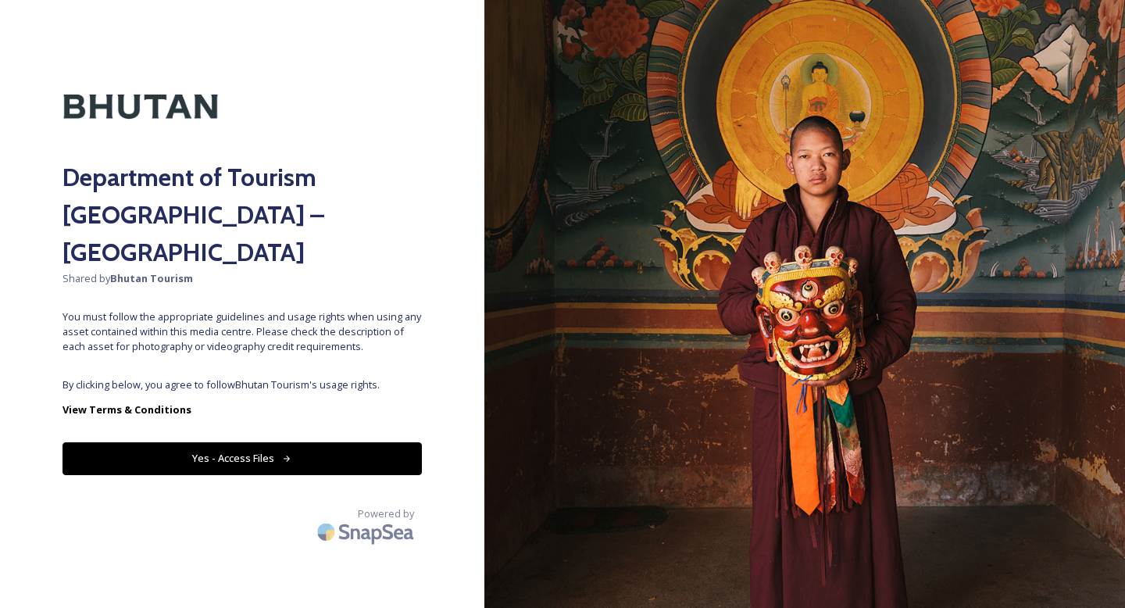
click at [273, 442] on button "Yes - Access Files" at bounding box center [241, 458] width 359 height 32
click at [234, 442] on button "Yes - Access Files" at bounding box center [241, 458] width 359 height 32
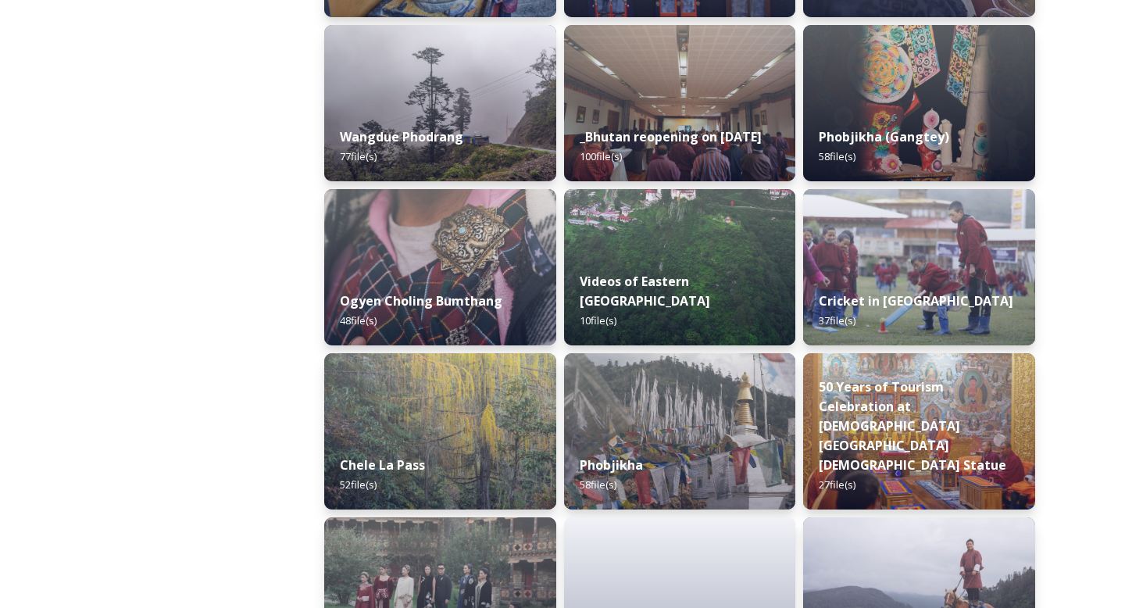
scroll to position [2364, 0]
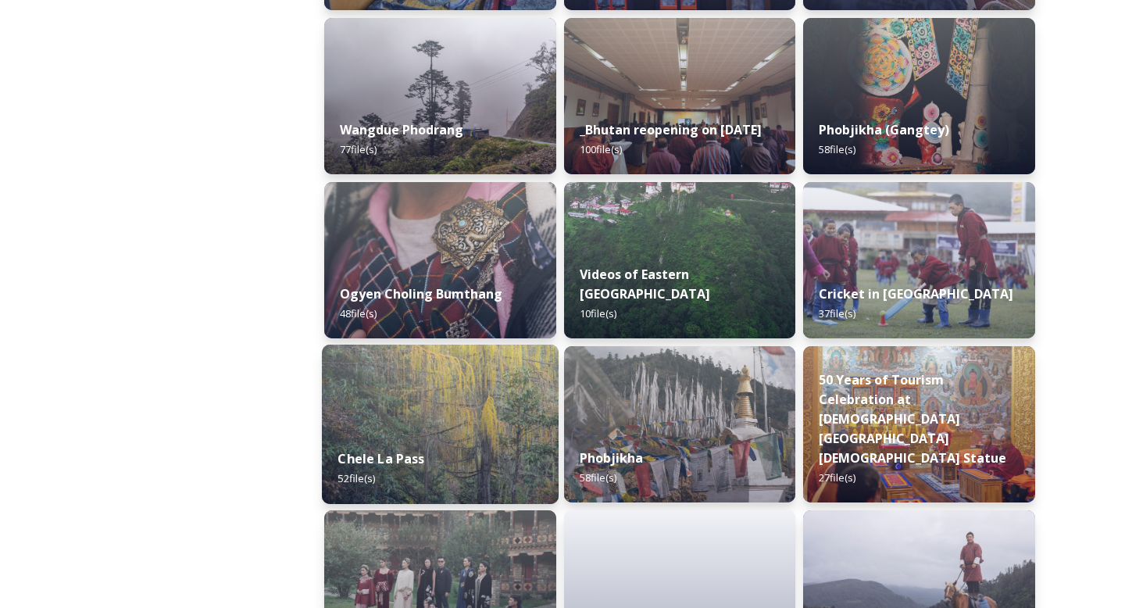
click at [515, 438] on div "Chele La Pass 52 file(s)" at bounding box center [440, 468] width 237 height 71
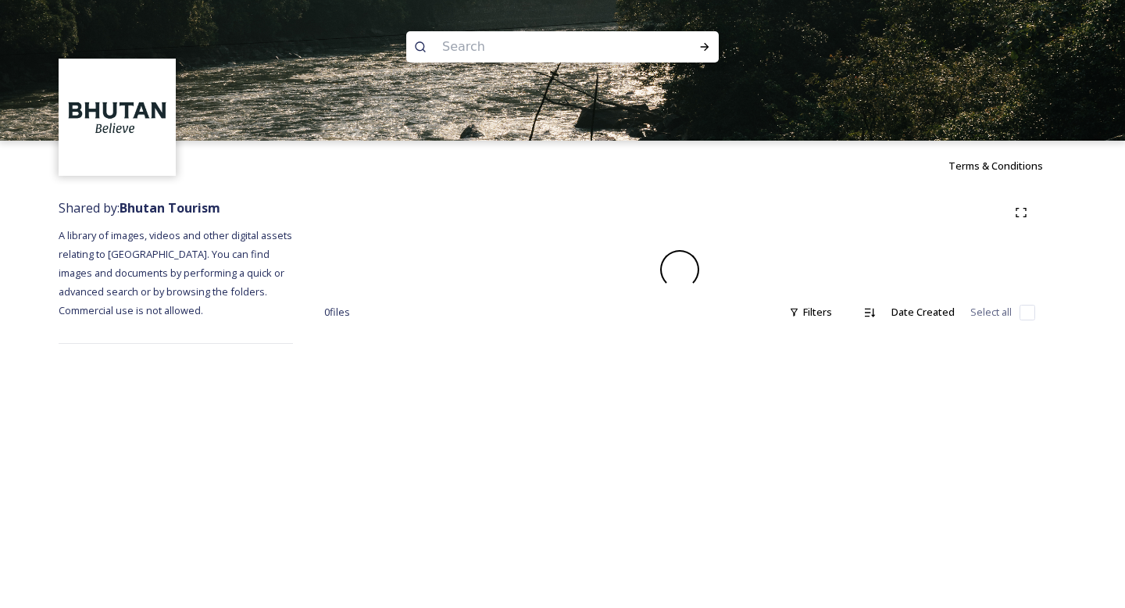
click at [515, 438] on div "Terms & Conditions Shared by: Bhutan Tourism A library of images, videos and ot…" at bounding box center [562, 304] width 1125 height 608
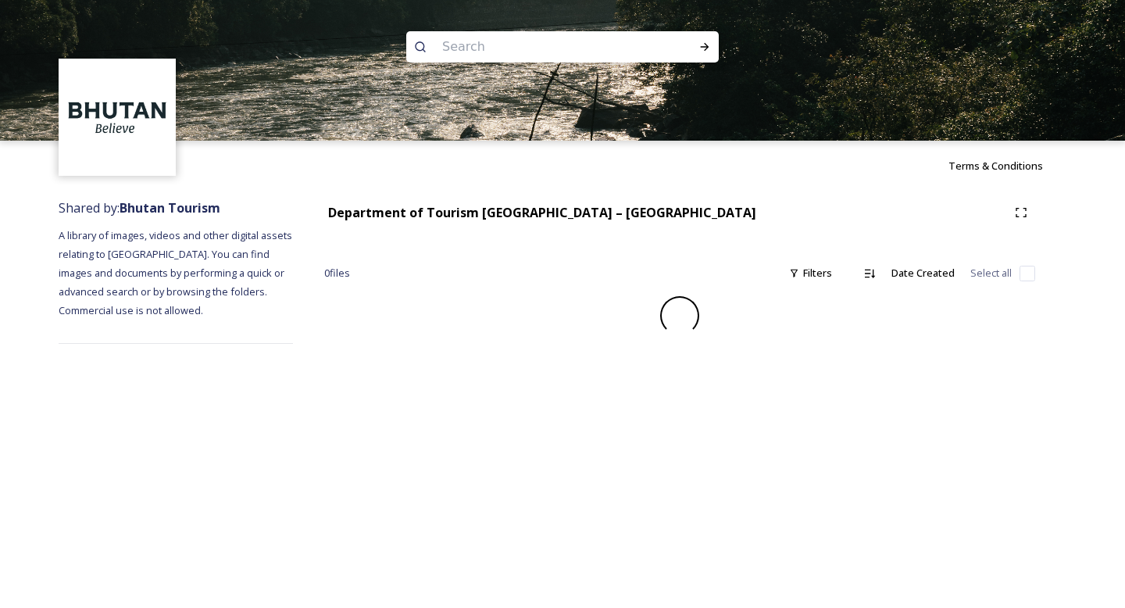
click at [515, 438] on div "Terms & Conditions Shared by: Bhutan Tourism A library of images, videos and ot…" at bounding box center [562, 304] width 1125 height 608
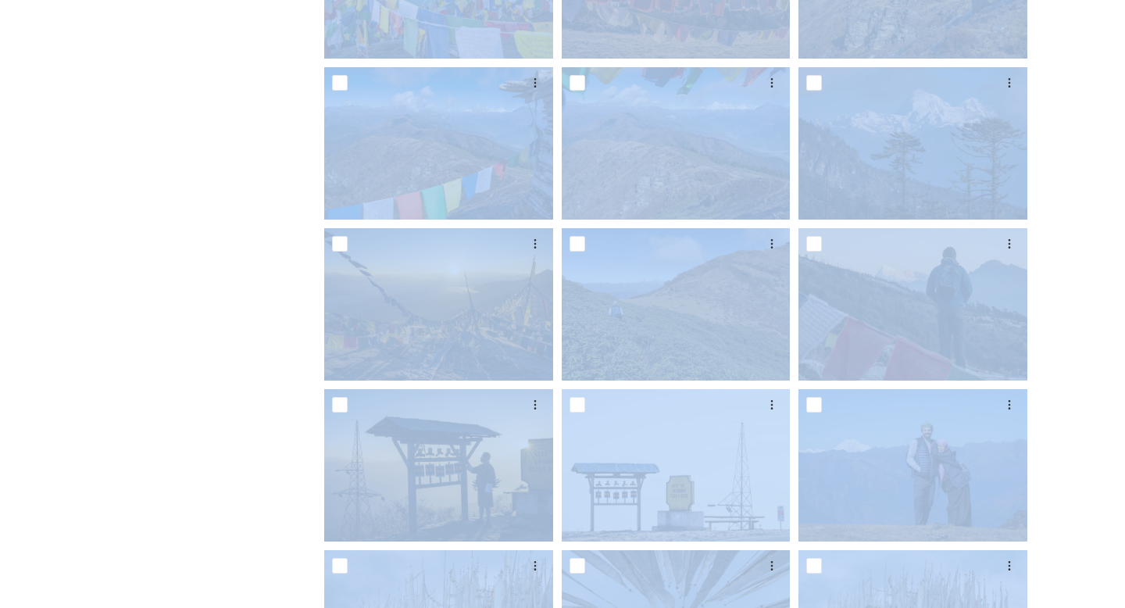
scroll to position [410, 0]
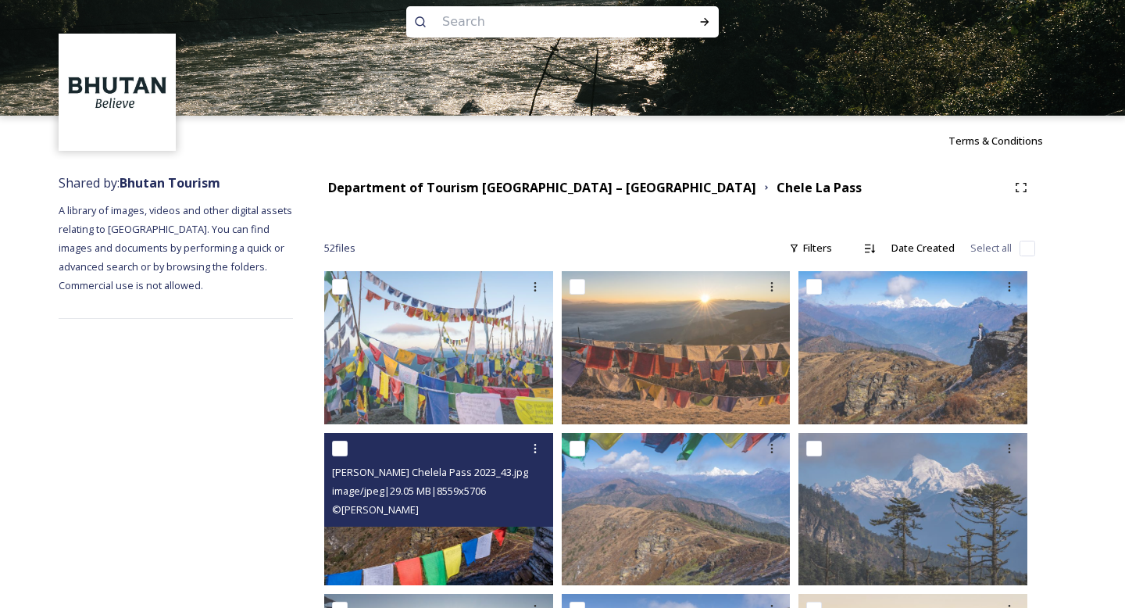
scroll to position [0, 0]
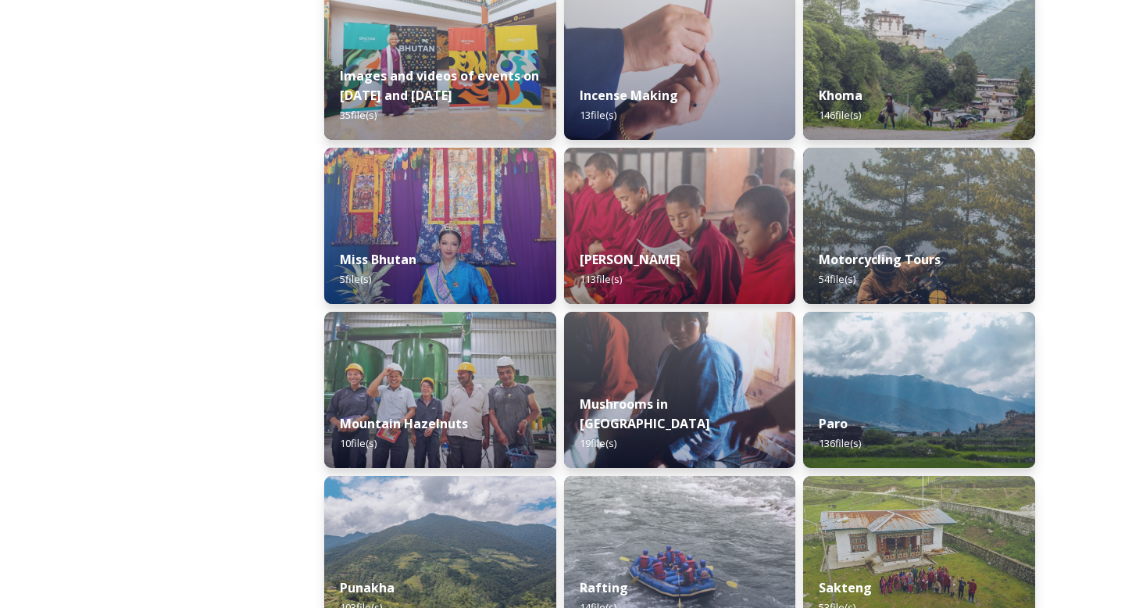
scroll to position [1077, 0]
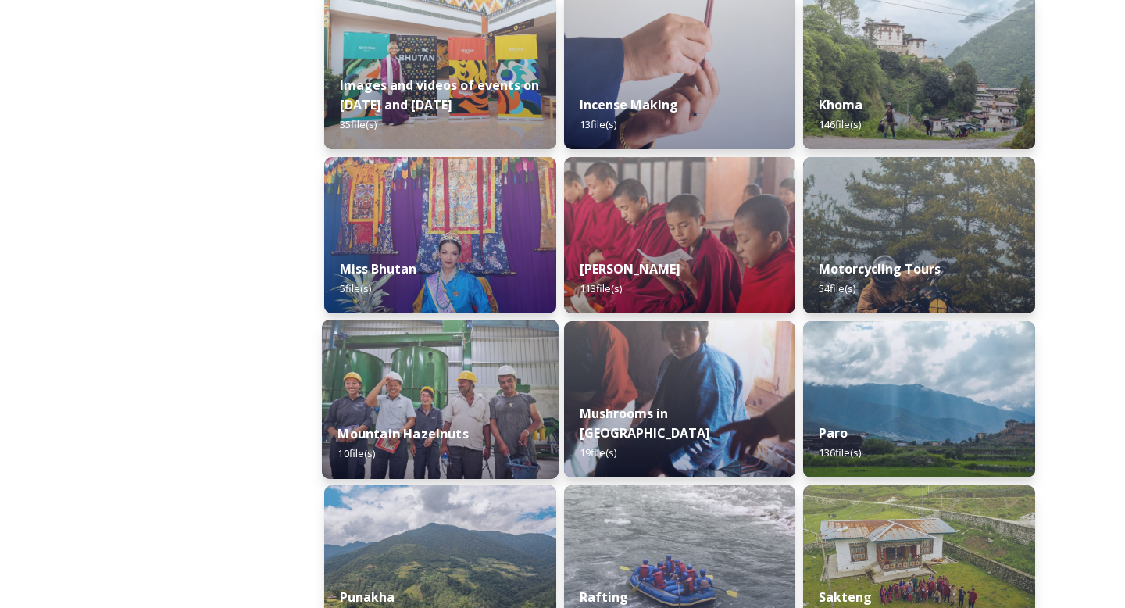
click at [428, 426] on strong "Mountain Hazelnuts" at bounding box center [402, 433] width 130 height 17
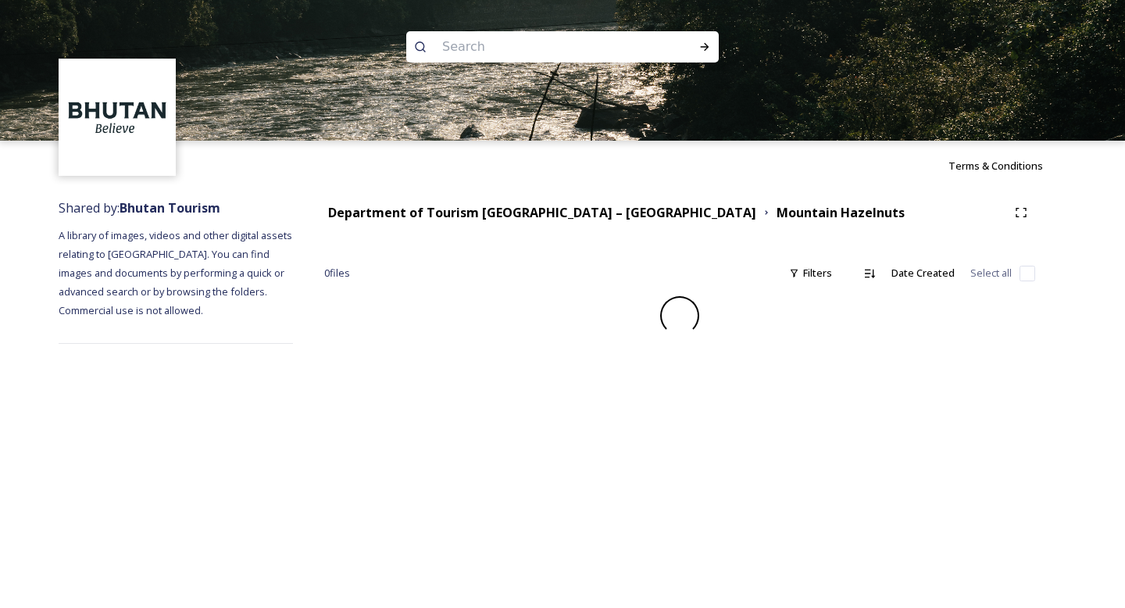
click at [431, 372] on div "Terms & Conditions Shared by: Bhutan Tourism A library of images, videos and ot…" at bounding box center [562, 304] width 1125 height 608
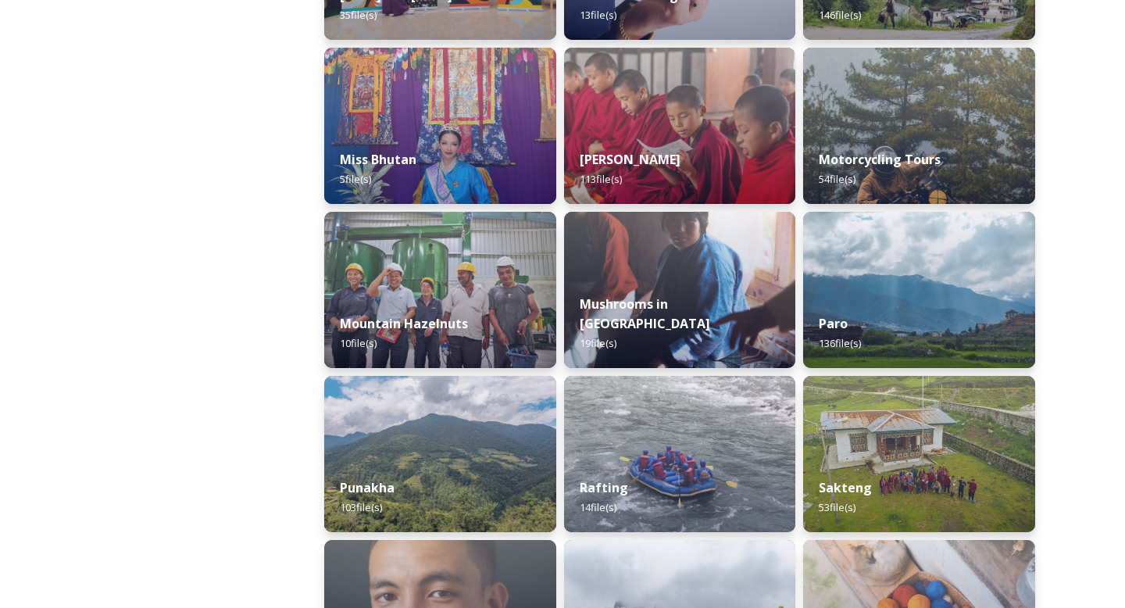
scroll to position [1188, 0]
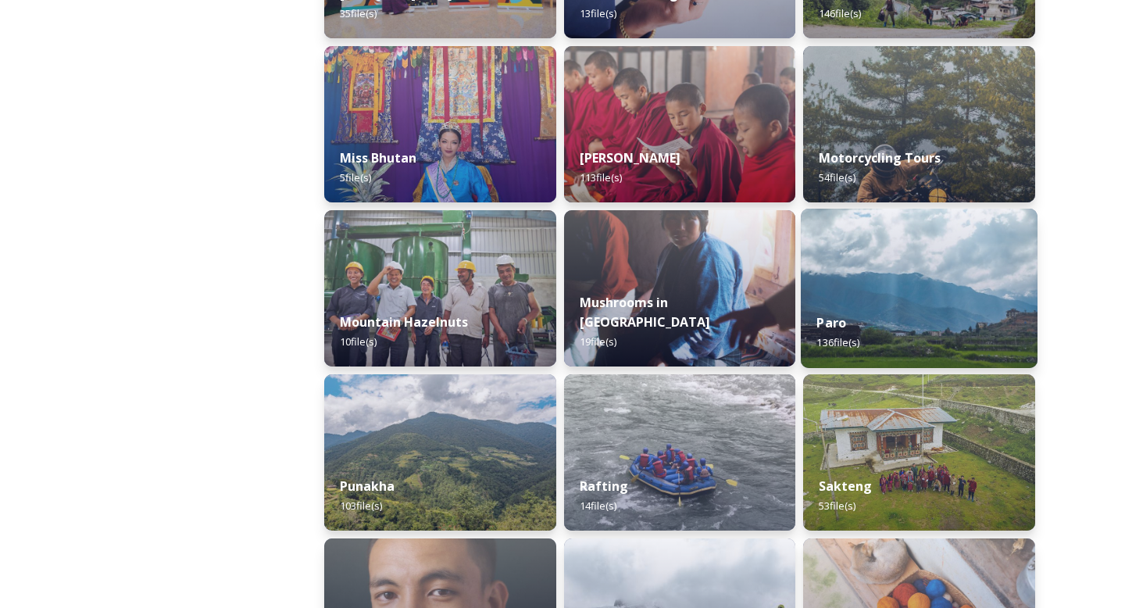
click at [911, 298] on div "Paro 136 file(s)" at bounding box center [919, 332] width 237 height 71
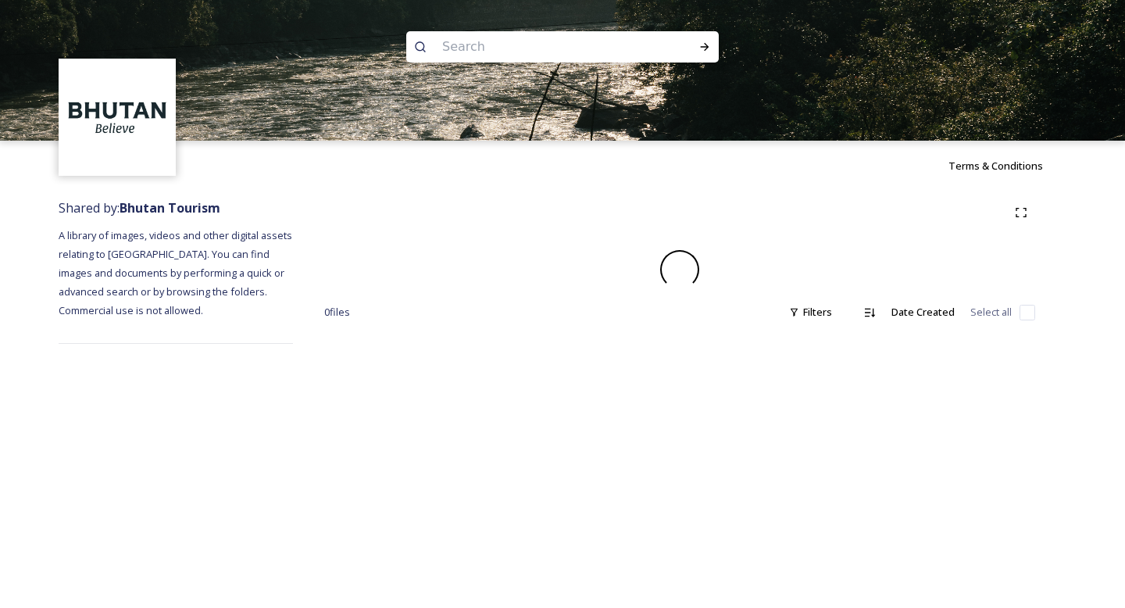
click at [901, 289] on div "0 file s Filters Date Created Select all" at bounding box center [679, 271] width 773 height 161
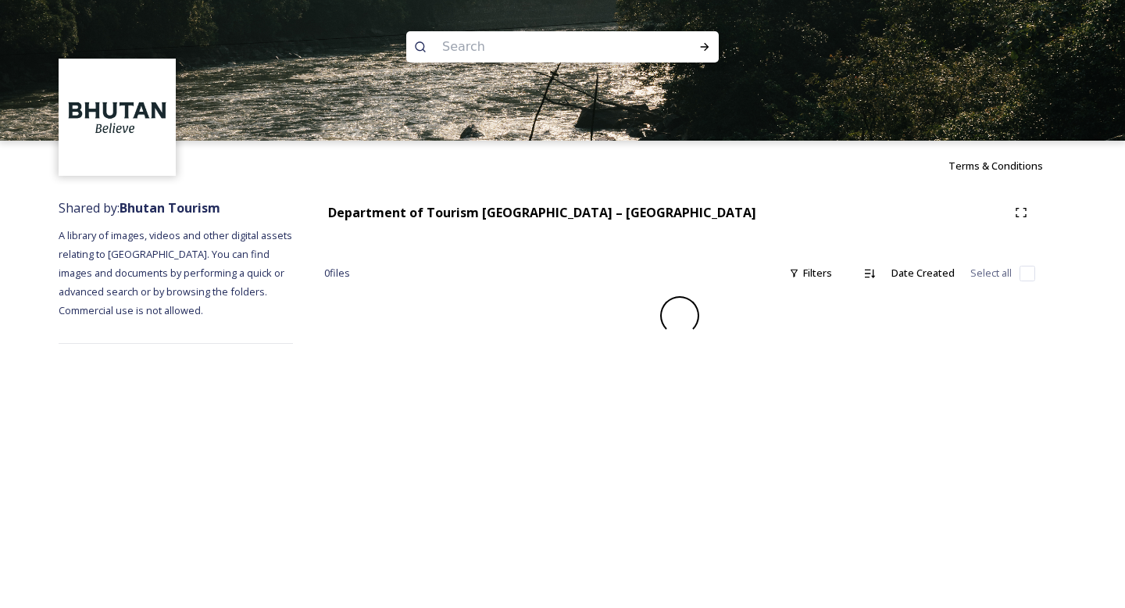
click at [901, 289] on div "Department of Tourism [GEOGRAPHIC_DATA] – Brand Centre 0 file s Filters Date Cr…" at bounding box center [679, 271] width 773 height 161
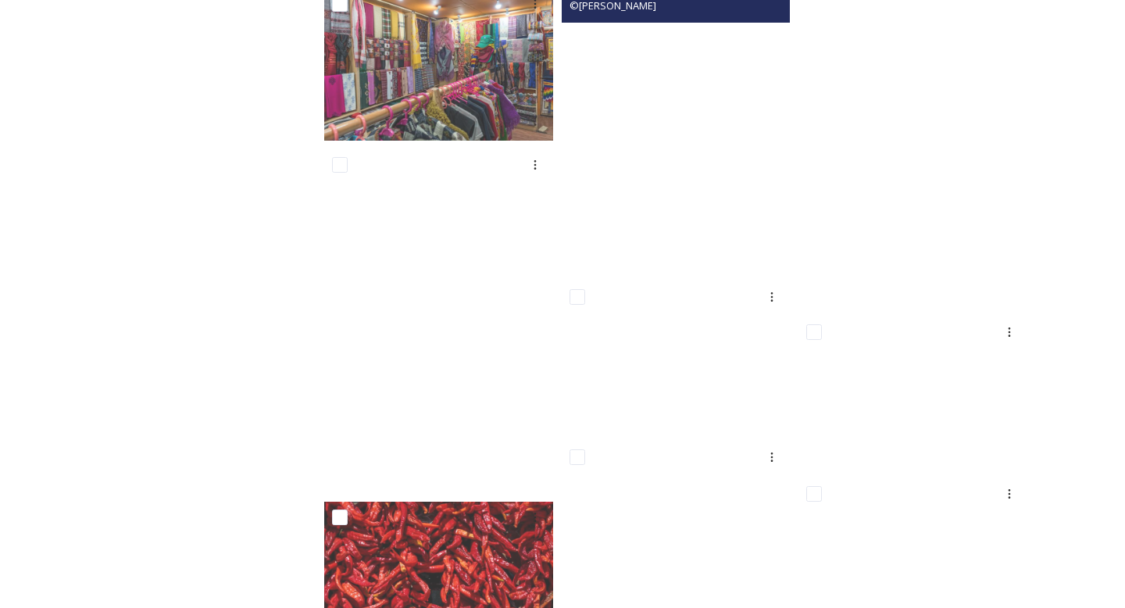
scroll to position [4833, 0]
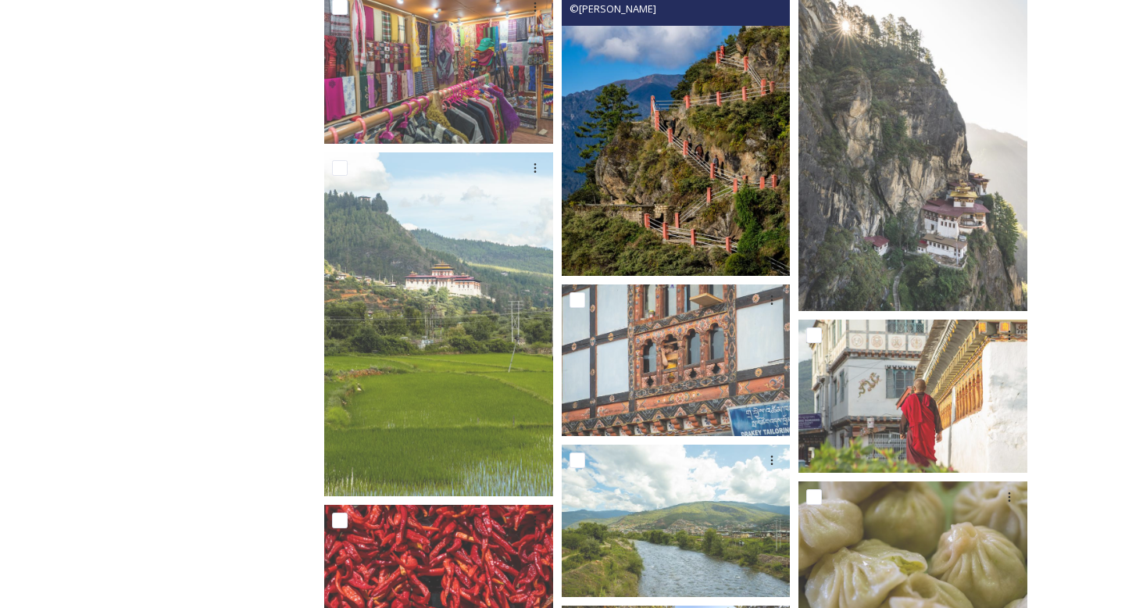
click at [753, 191] on img at bounding box center [676, 104] width 229 height 344
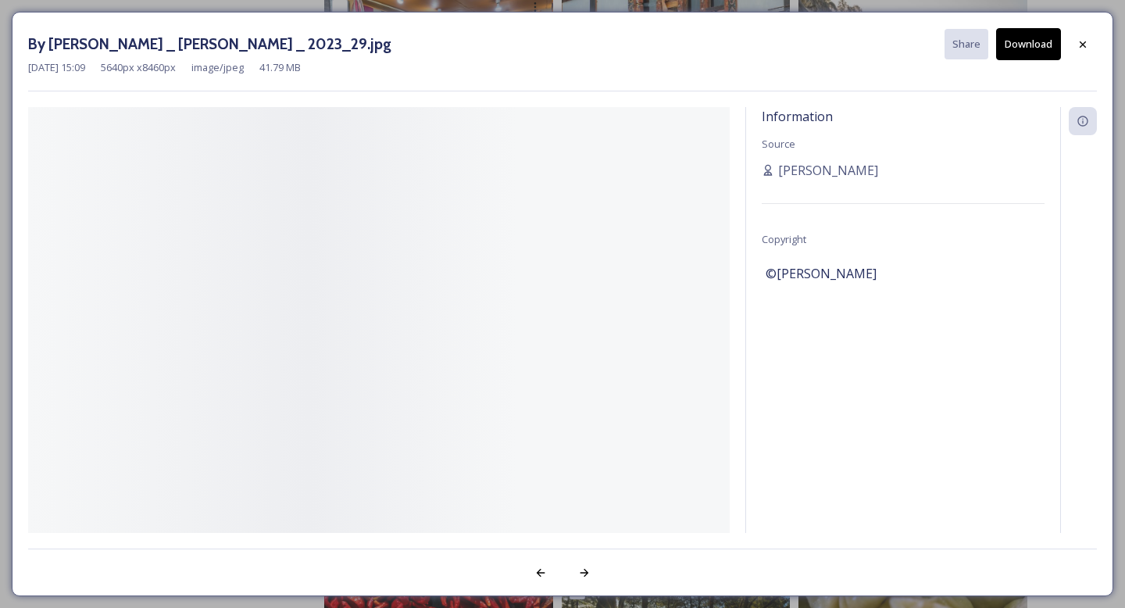
click at [753, 191] on div "Information Source [PERSON_NAME] Copyright ©[PERSON_NAME]" at bounding box center [903, 340] width 314 height 467
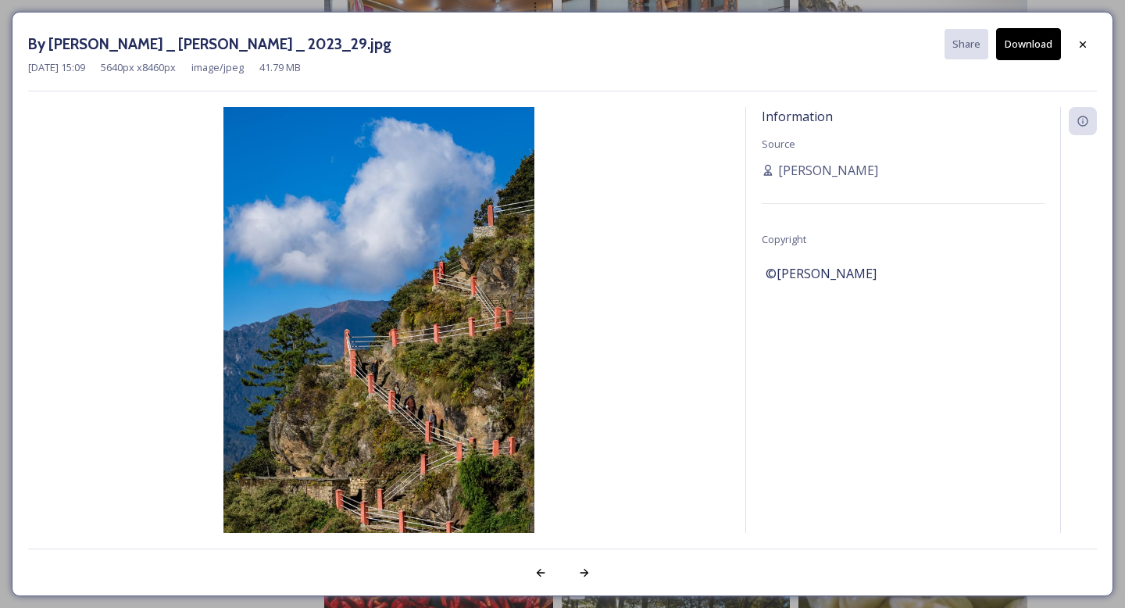
click at [1036, 44] on button "Download" at bounding box center [1028, 44] width 65 height 32
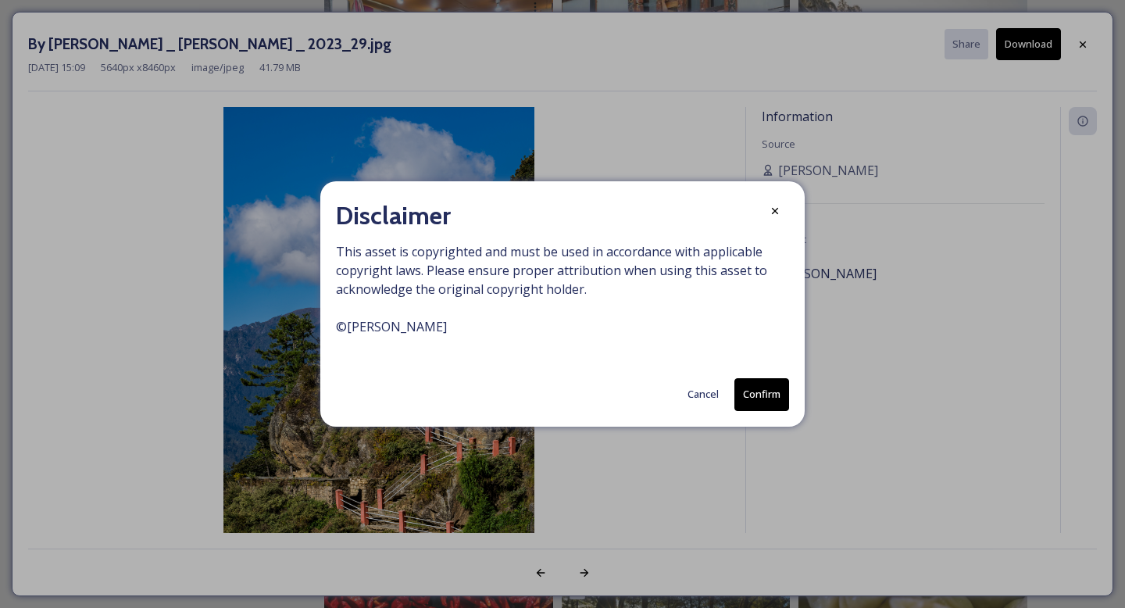
click at [765, 397] on button "Confirm" at bounding box center [761, 394] width 55 height 32
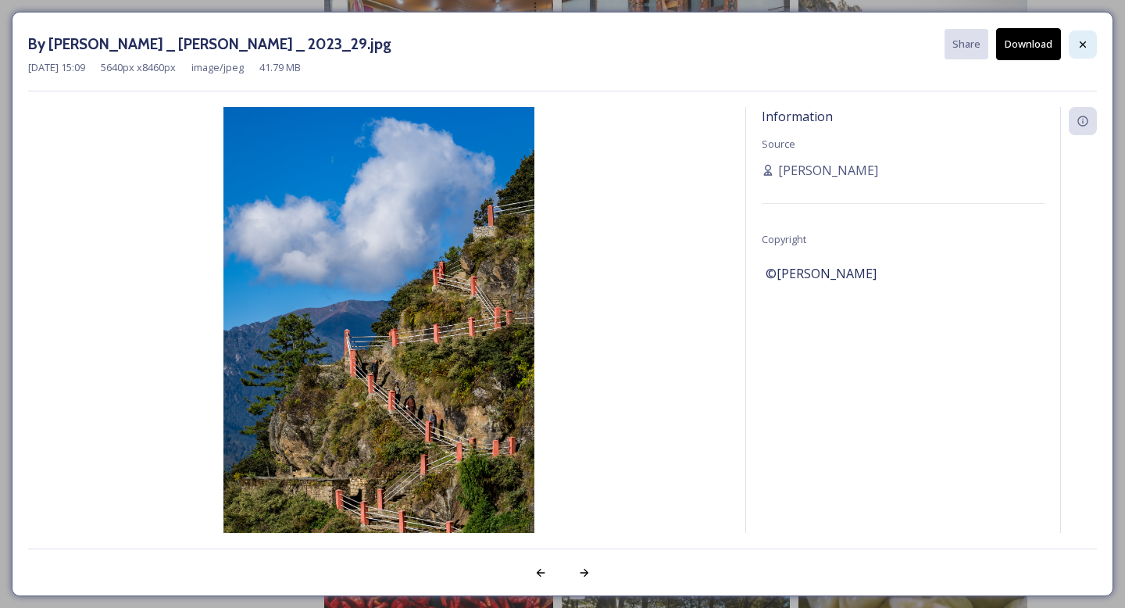
click at [1085, 41] on icon at bounding box center [1082, 44] width 6 height 6
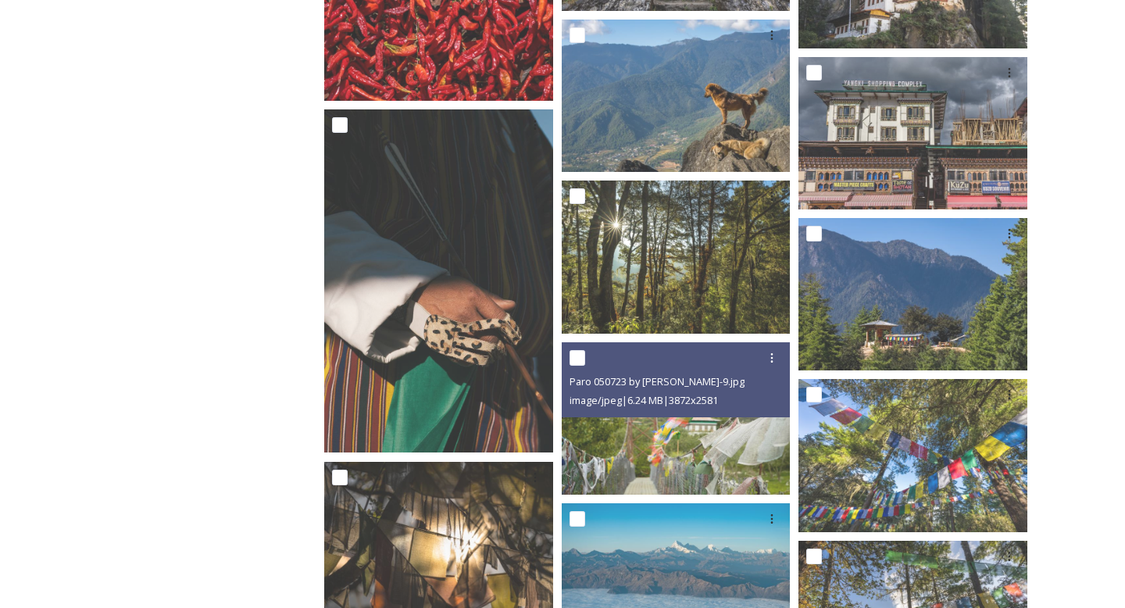
scroll to position [5653, 0]
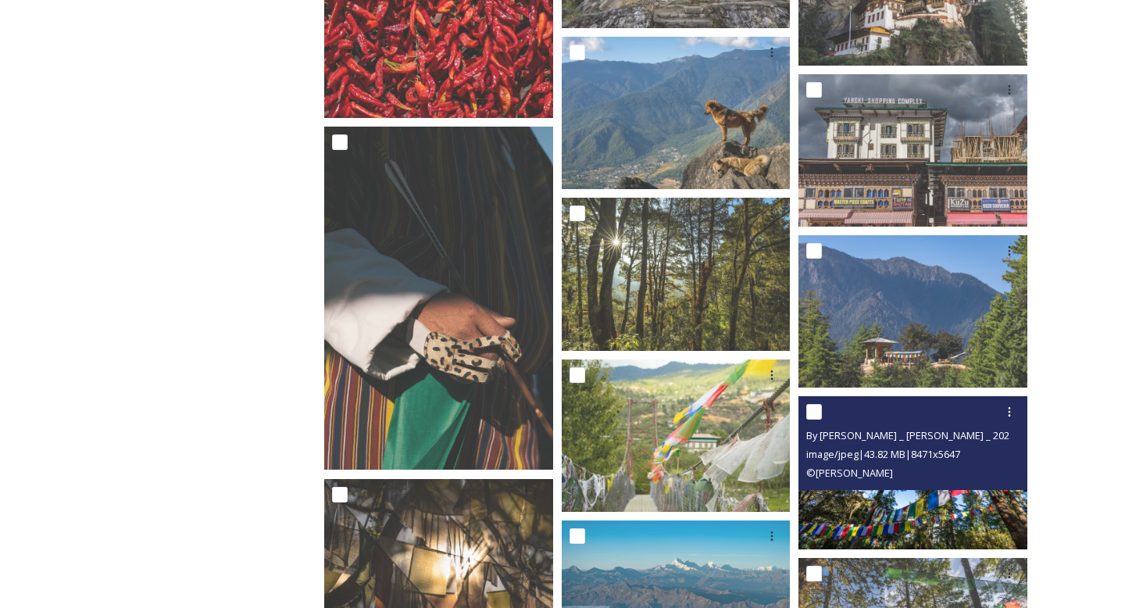
scroll to position [5556, 0]
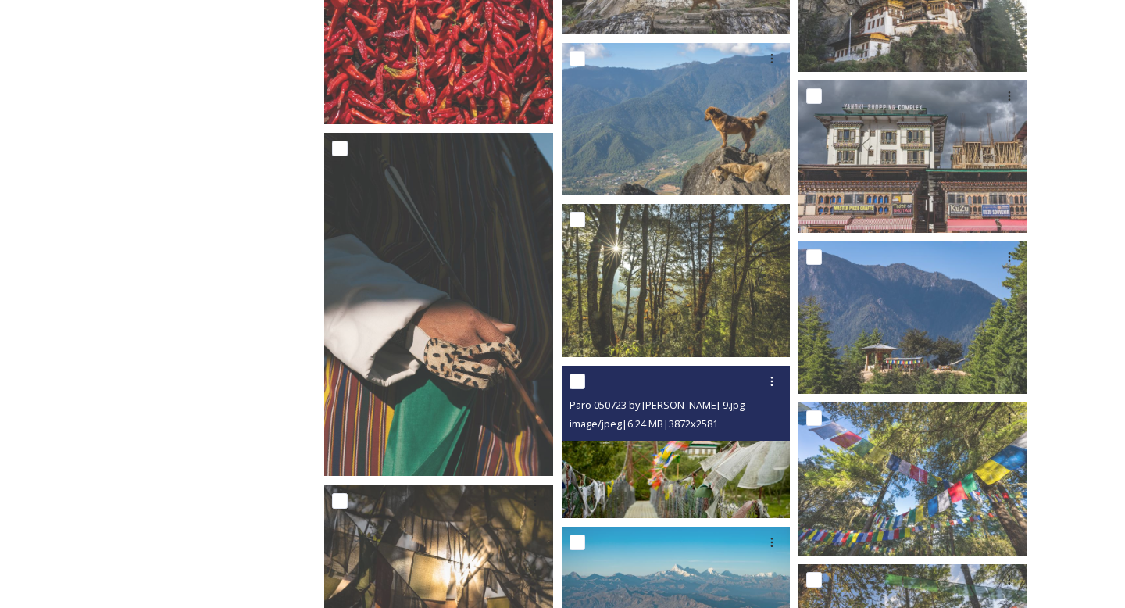
click at [716, 474] on img at bounding box center [676, 442] width 229 height 152
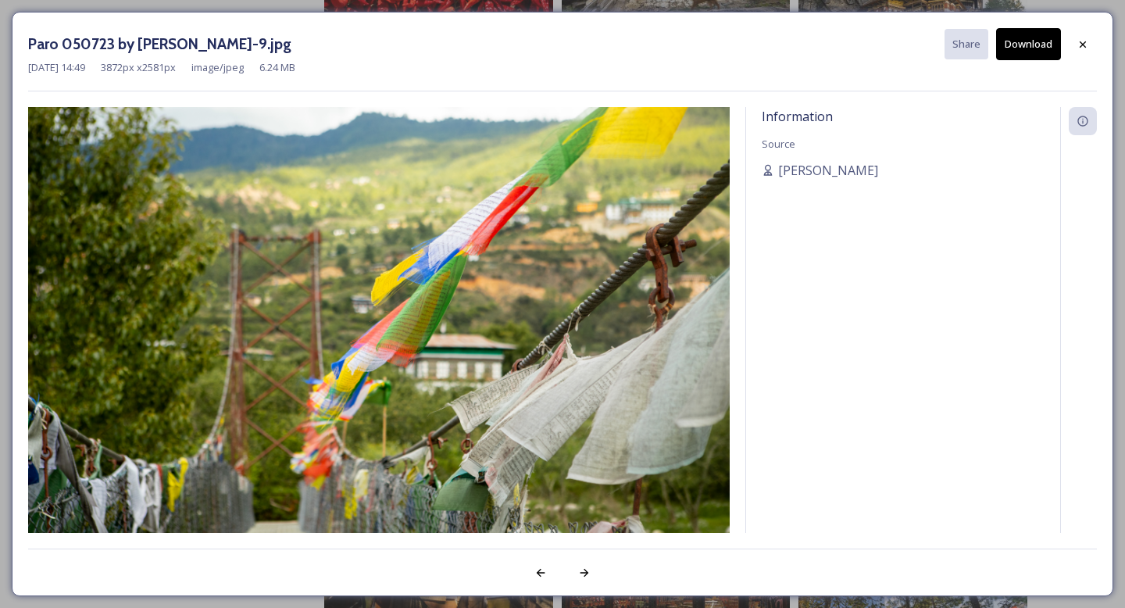
click at [1029, 43] on button "Download" at bounding box center [1028, 44] width 65 height 32
click at [1084, 49] on icon at bounding box center [1082, 44] width 12 height 12
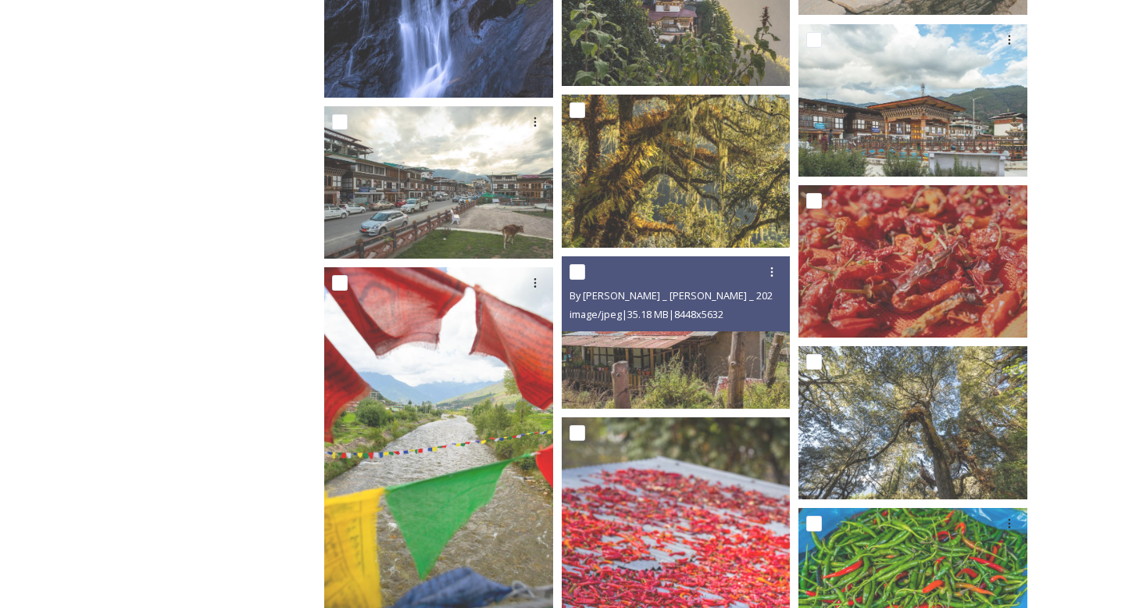
scroll to position [6771, 0]
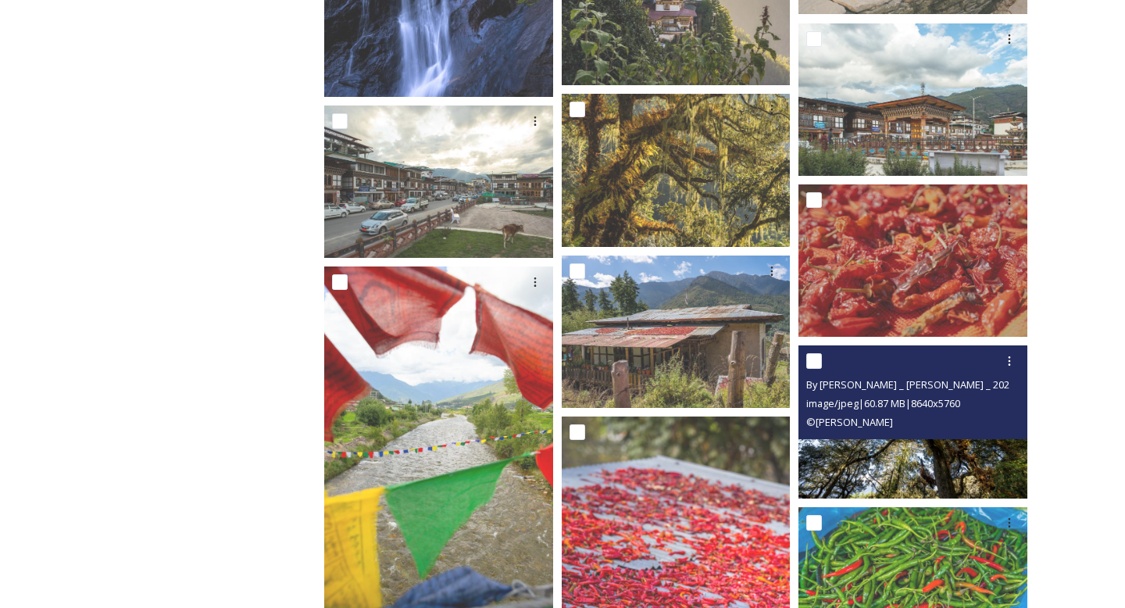
click at [942, 429] on div "© [PERSON_NAME]" at bounding box center [914, 421] width 217 height 19
click at [931, 458] on img at bounding box center [912, 421] width 229 height 152
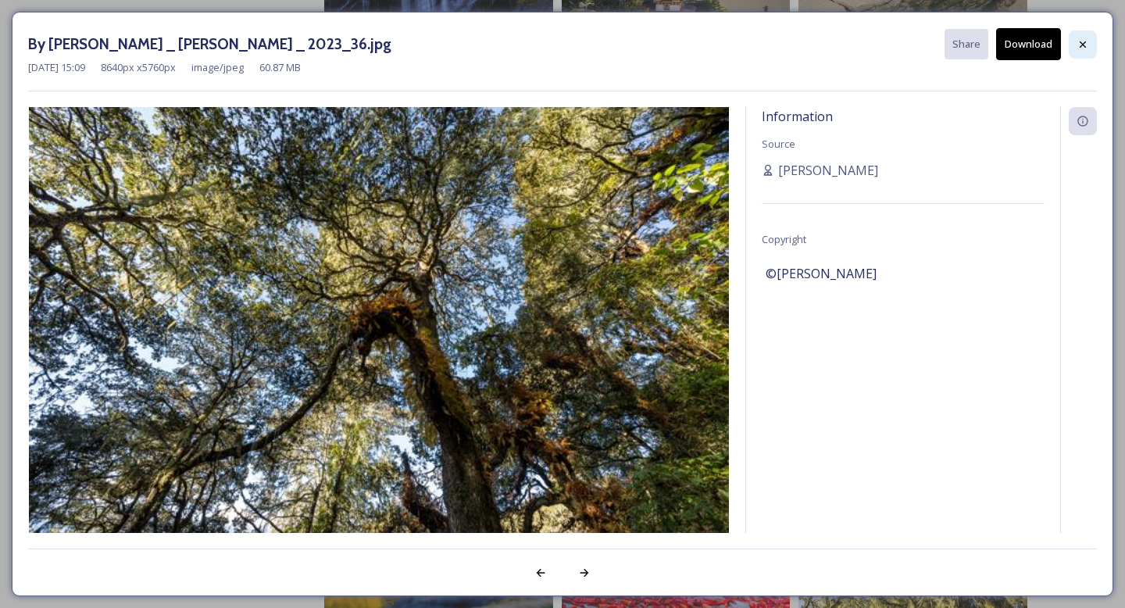
click at [1089, 41] on div at bounding box center [1082, 44] width 28 height 28
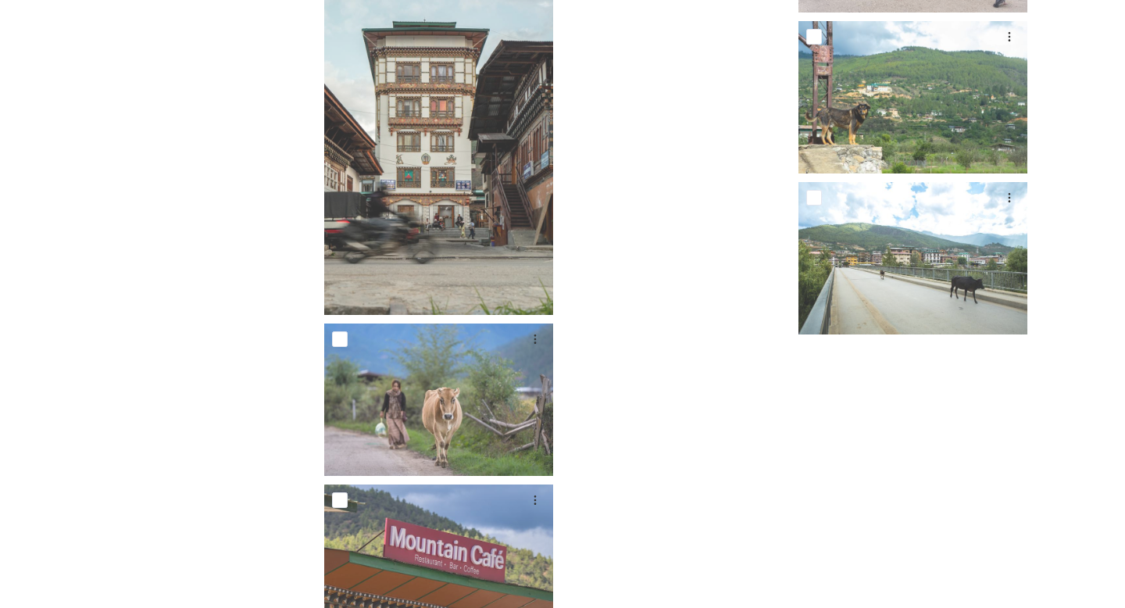
scroll to position [8708, 0]
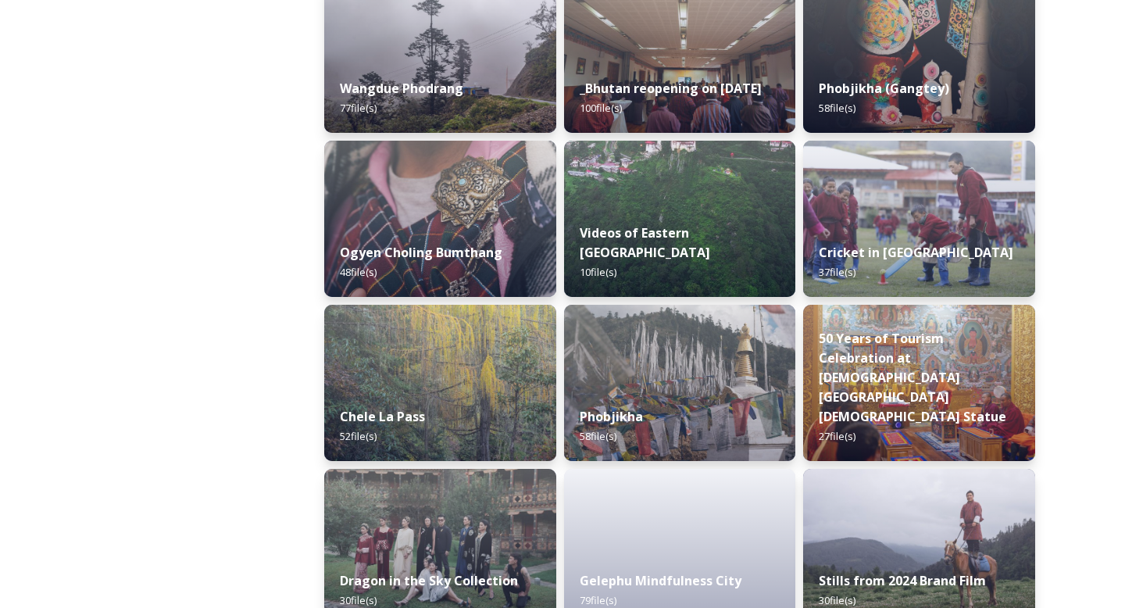
scroll to position [2349, 0]
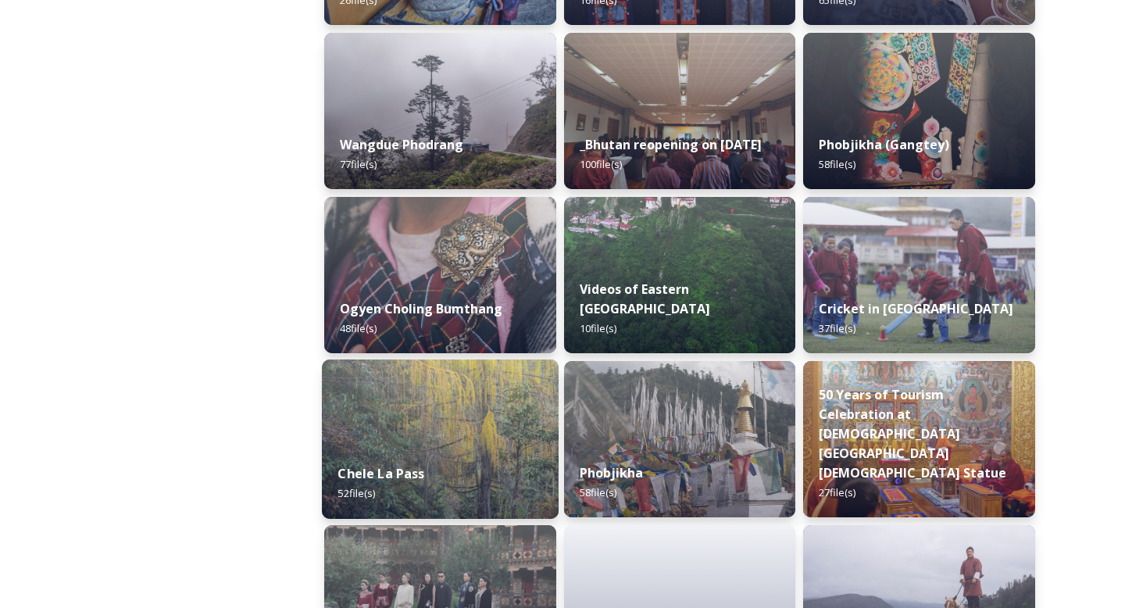
click at [474, 436] on img at bounding box center [440, 438] width 237 height 159
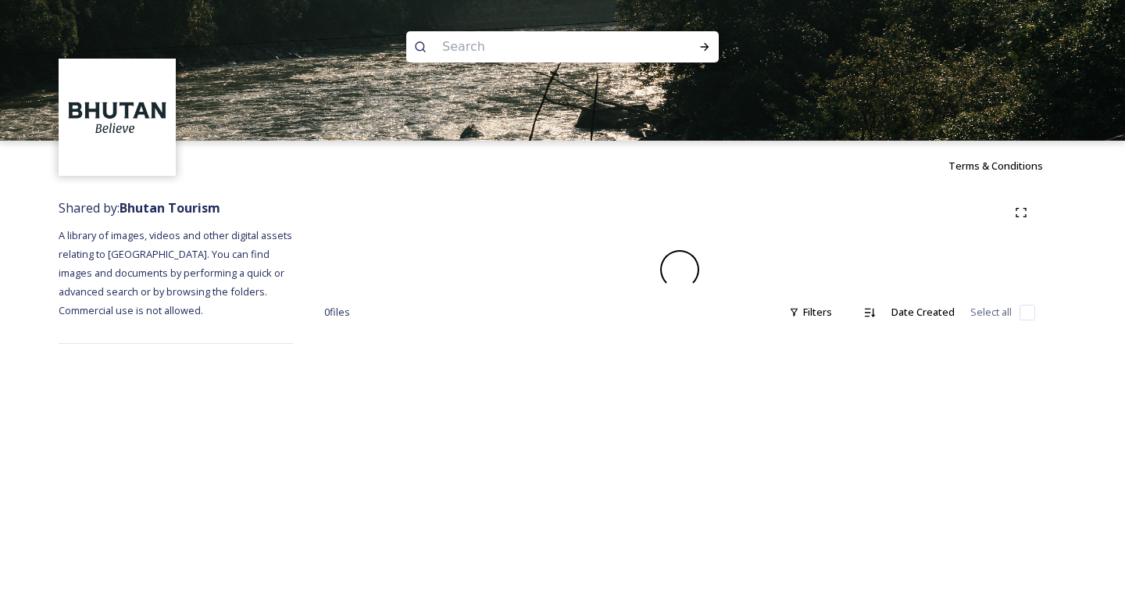
click at [474, 436] on div "Terms & Conditions Shared by: Bhutan Tourism A library of images, videos and ot…" at bounding box center [562, 304] width 1125 height 608
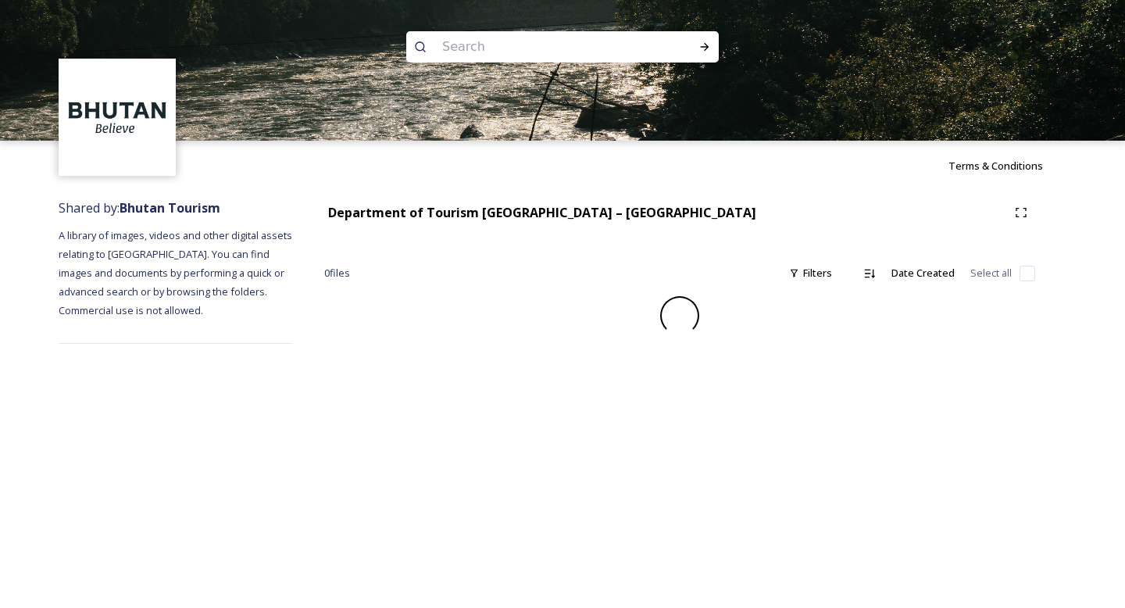
click at [474, 436] on div "Terms & Conditions Shared by: Bhutan Tourism A library of images, videos and ot…" at bounding box center [562, 304] width 1125 height 608
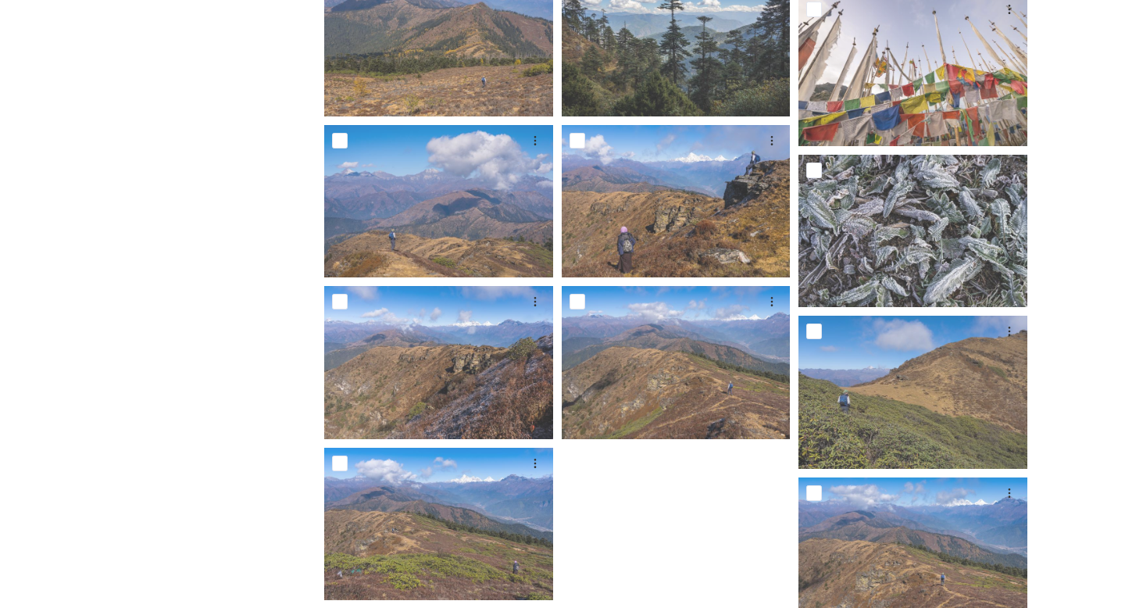
scroll to position [2645, 0]
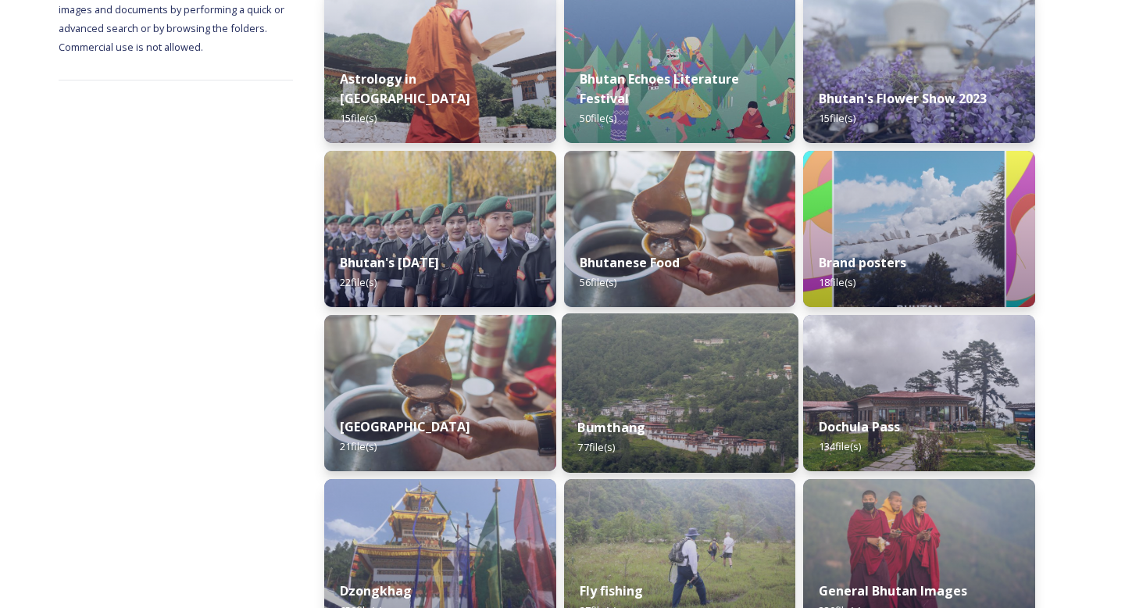
scroll to position [266, 0]
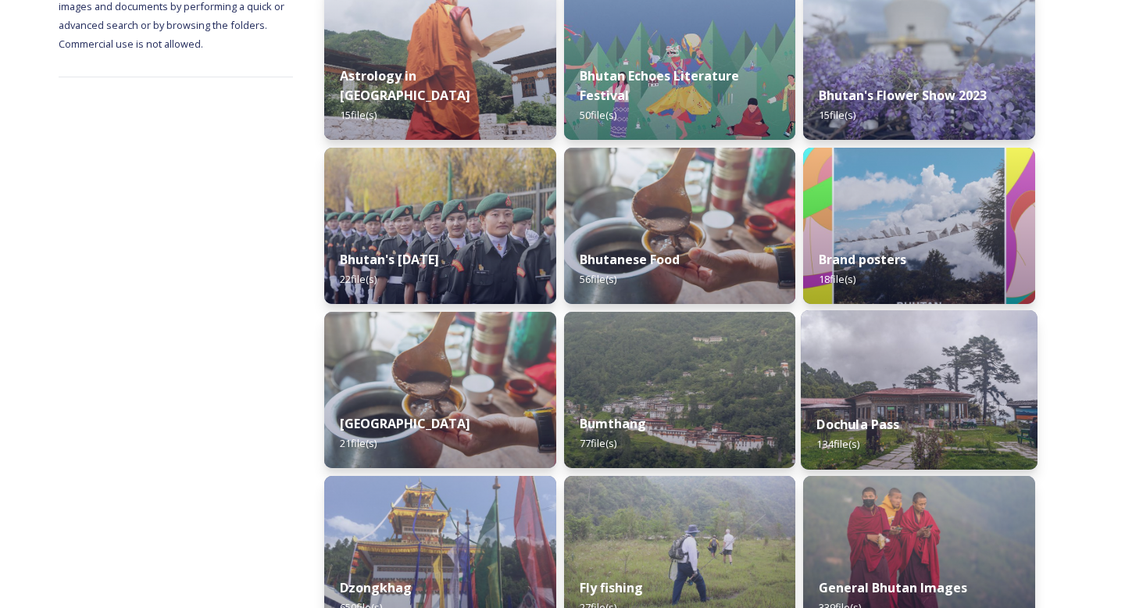
click at [910, 419] on div "Dochula Pass 134 file(s)" at bounding box center [919, 433] width 237 height 71
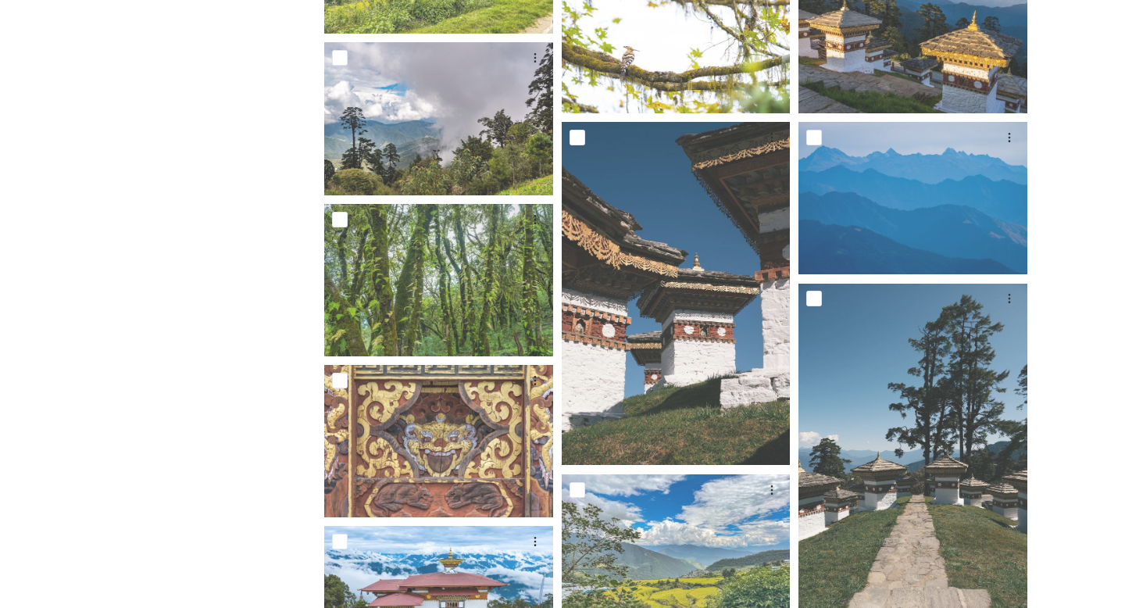
scroll to position [2028, 0]
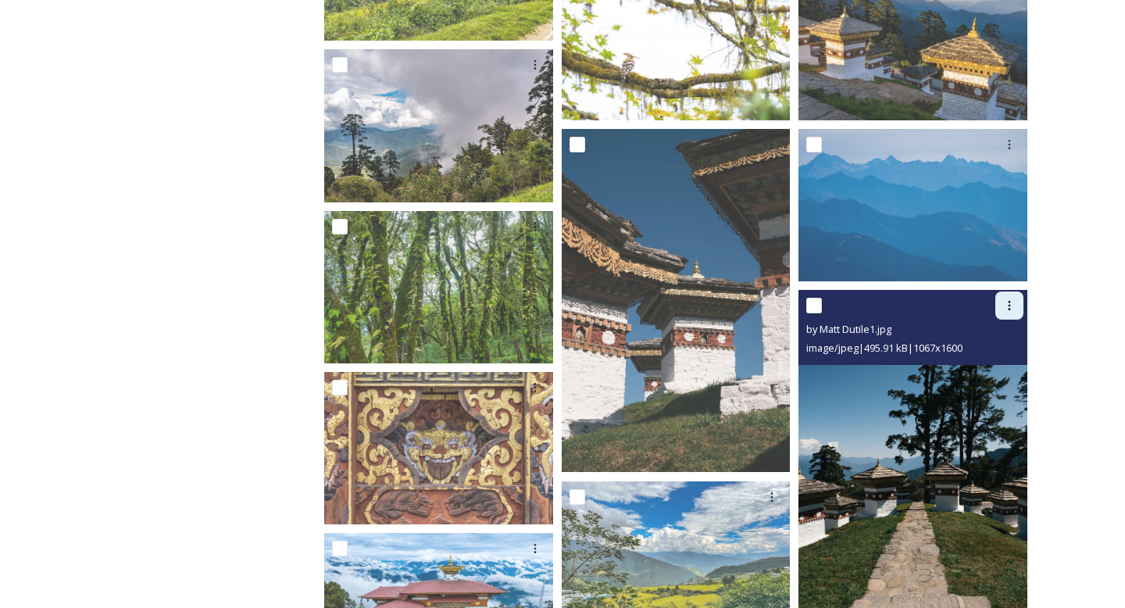
click at [1016, 305] on div at bounding box center [1009, 305] width 28 height 28
click at [1004, 372] on span "Download" at bounding box center [991, 370] width 48 height 15
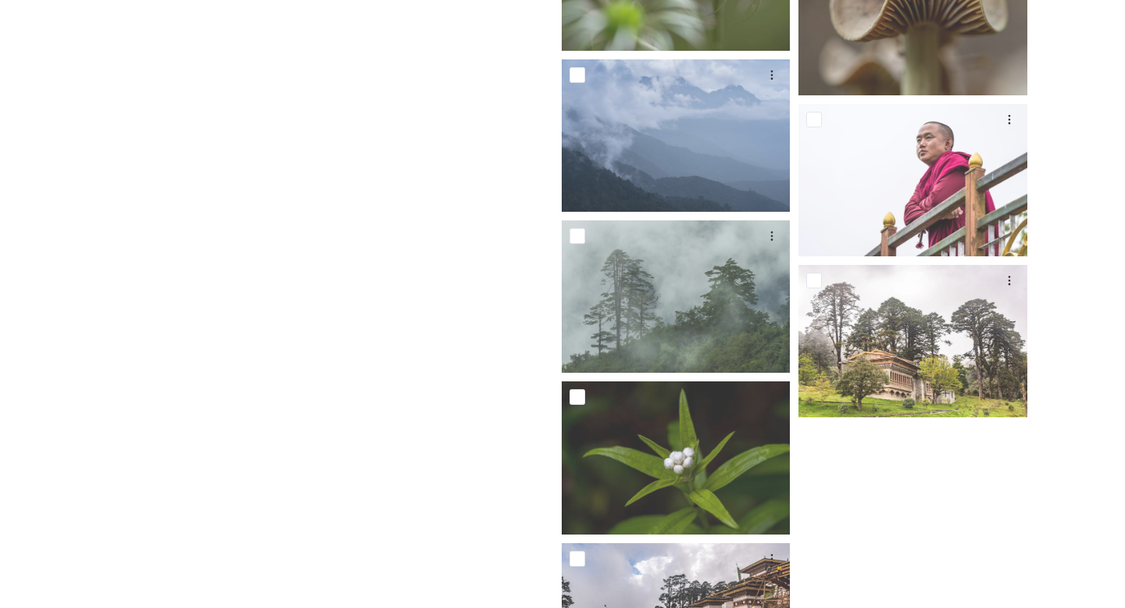
scroll to position [8322, 0]
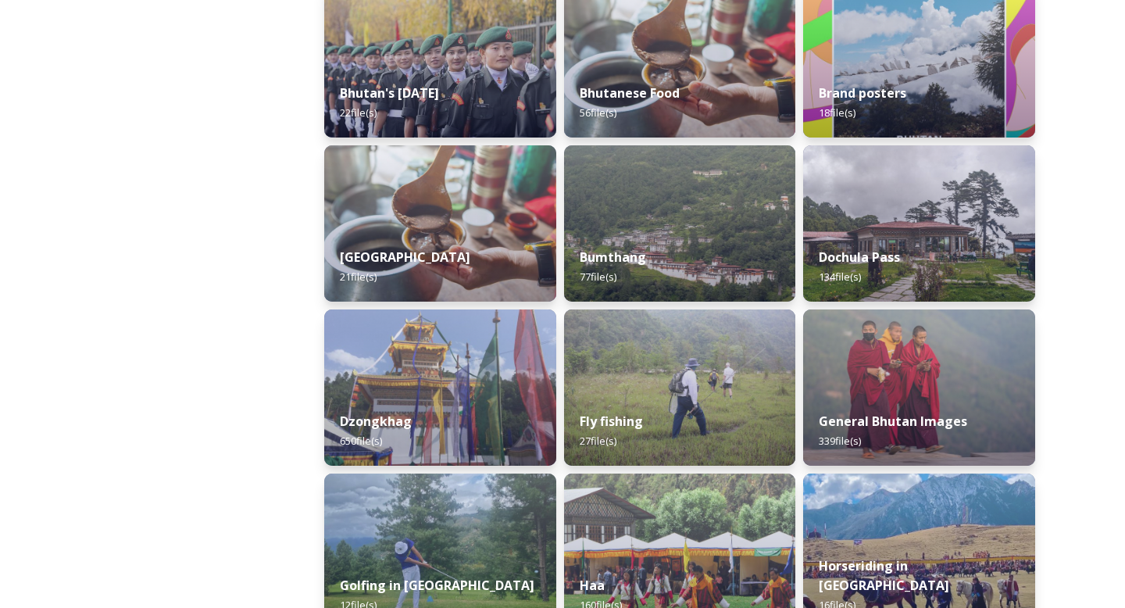
scroll to position [471, 0]
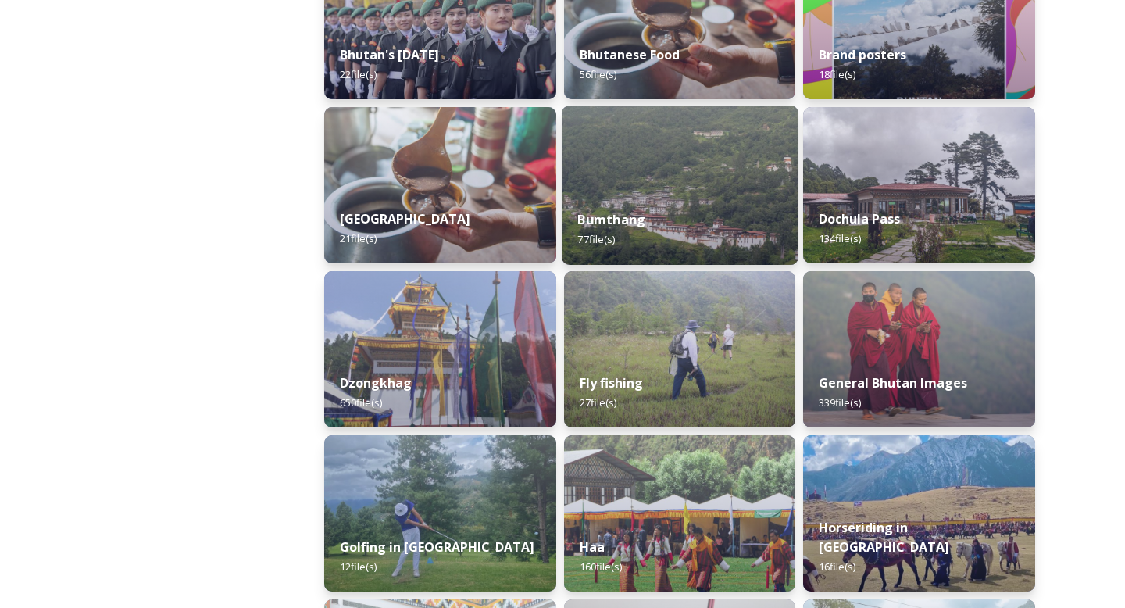
click at [632, 203] on div "Bumthang 77 file(s)" at bounding box center [680, 229] width 237 height 71
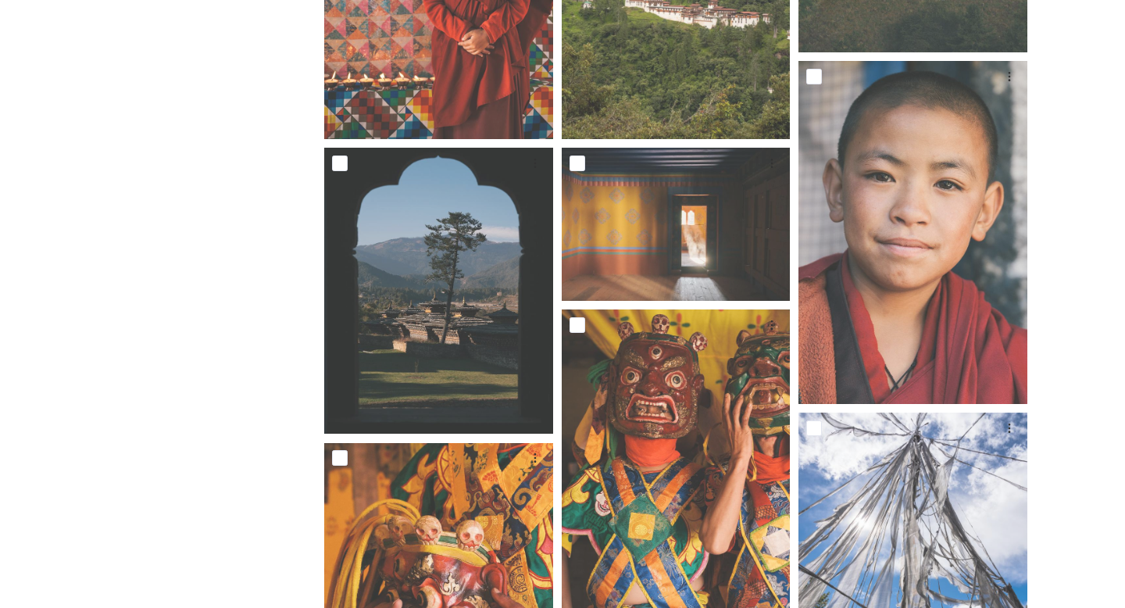
scroll to position [1716, 0]
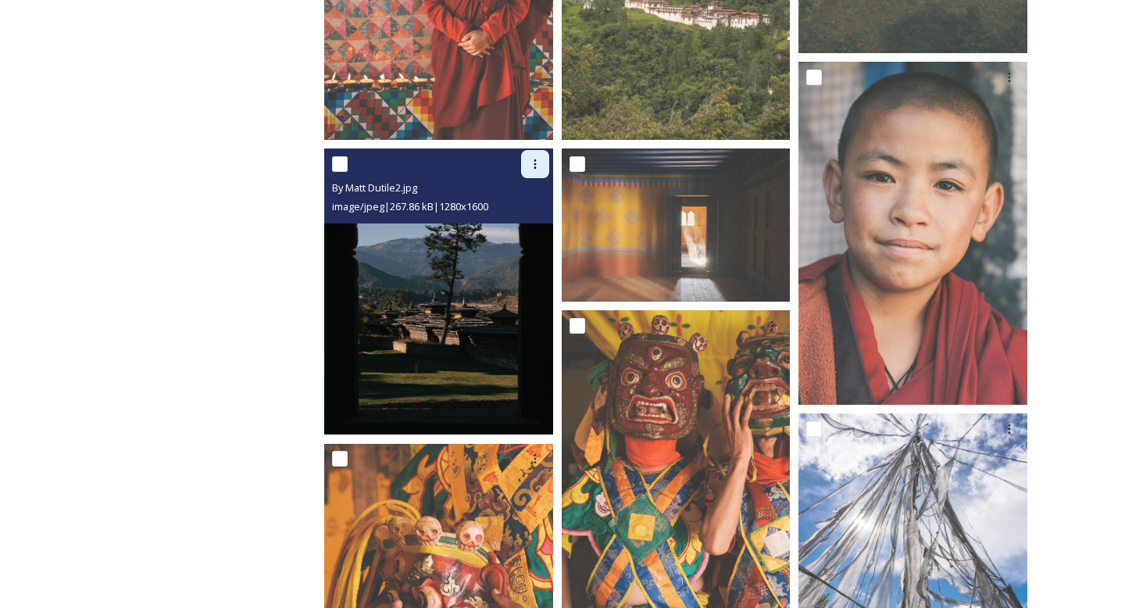
click at [531, 167] on icon at bounding box center [535, 164] width 12 height 12
click at [536, 226] on span "Download" at bounding box center [517, 228] width 48 height 15
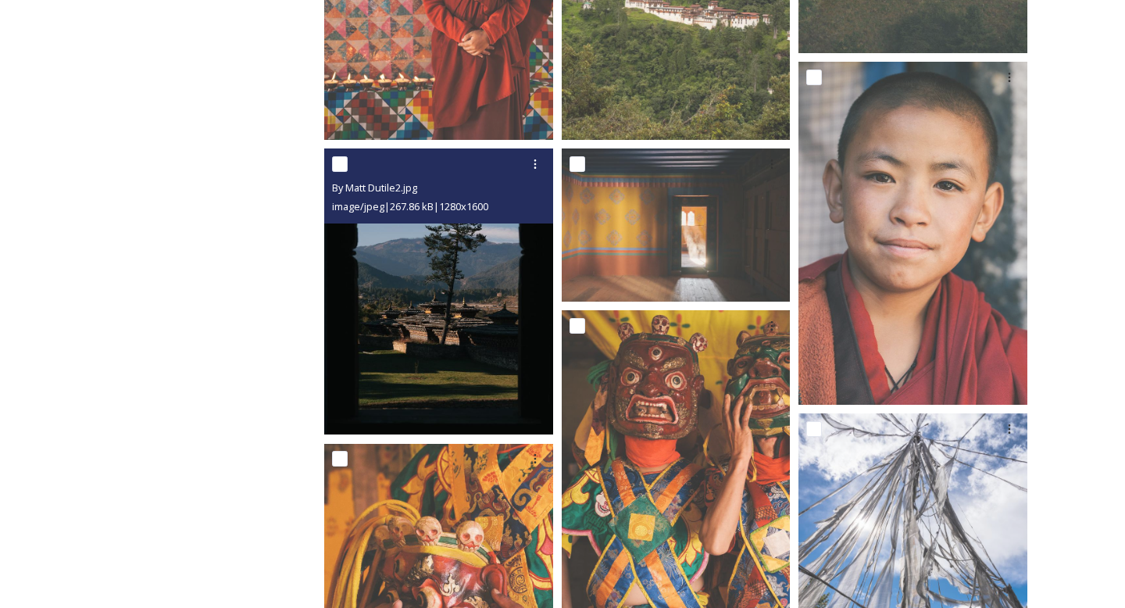
click at [460, 351] on img at bounding box center [438, 291] width 229 height 286
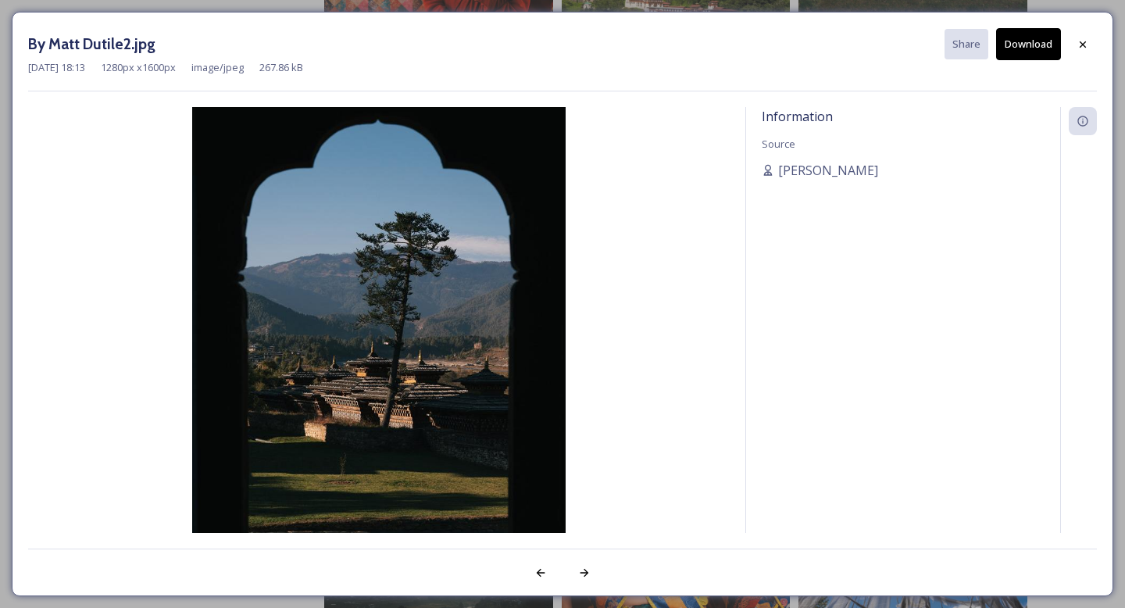
click at [460, 351] on img at bounding box center [378, 340] width 701 height 467
click at [1024, 46] on button "Download" at bounding box center [1028, 44] width 65 height 32
click at [1086, 48] on icon at bounding box center [1082, 44] width 12 height 12
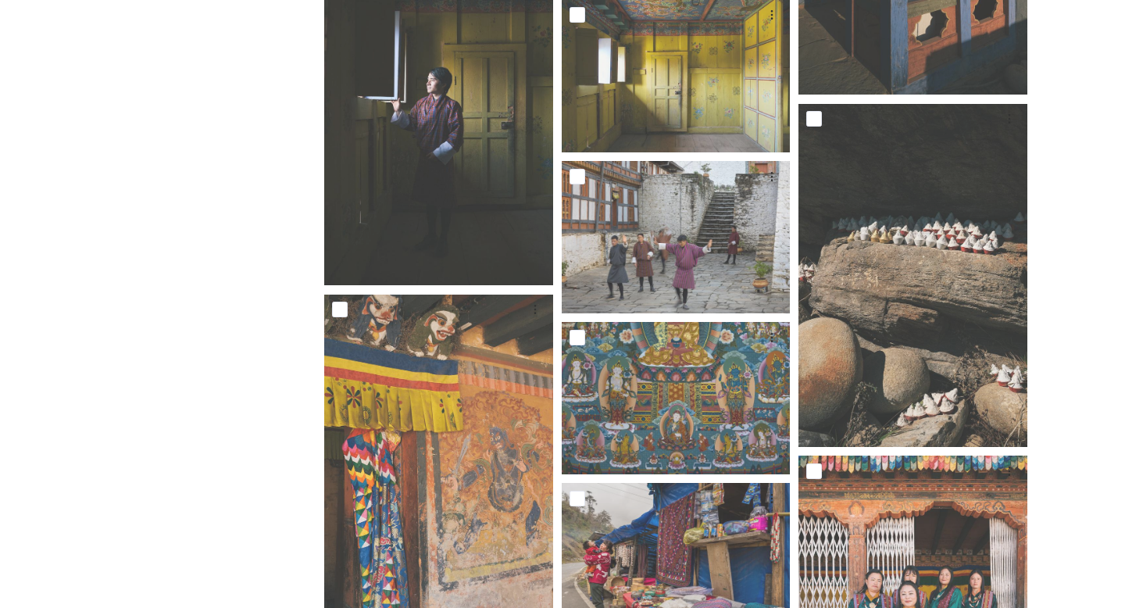
scroll to position [3281, 0]
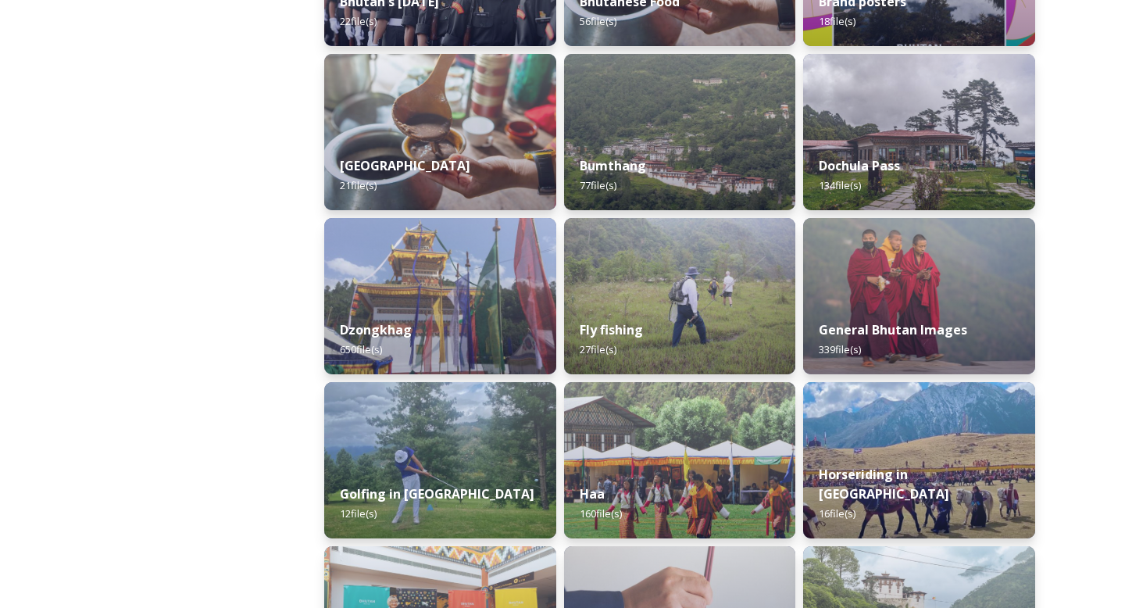
scroll to position [533, 0]
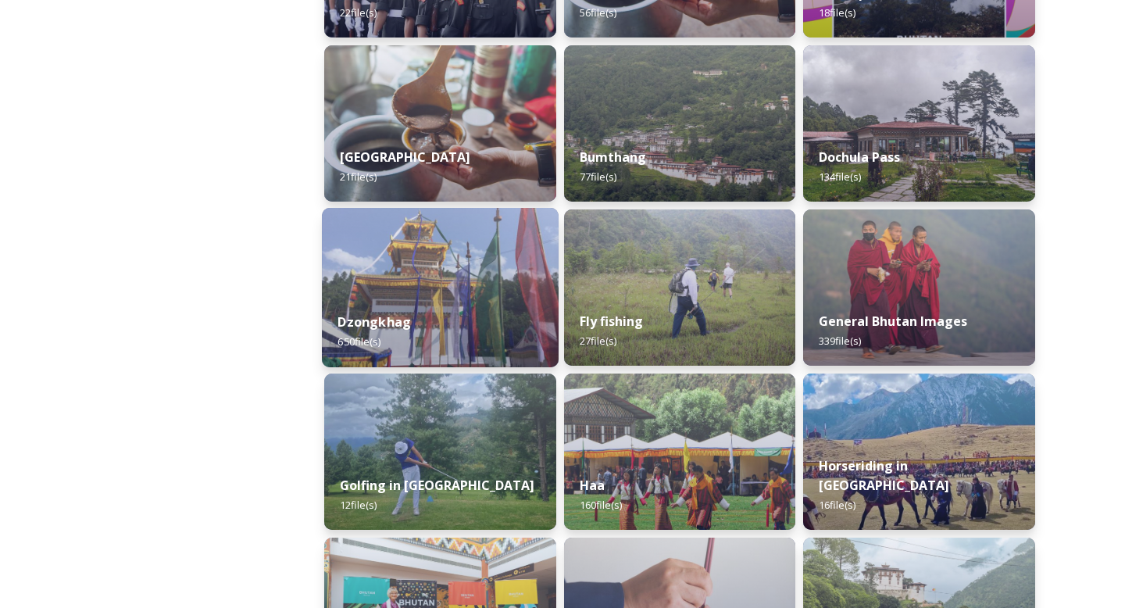
click at [371, 301] on div "Dzongkhag 650 file(s)" at bounding box center [440, 331] width 237 height 71
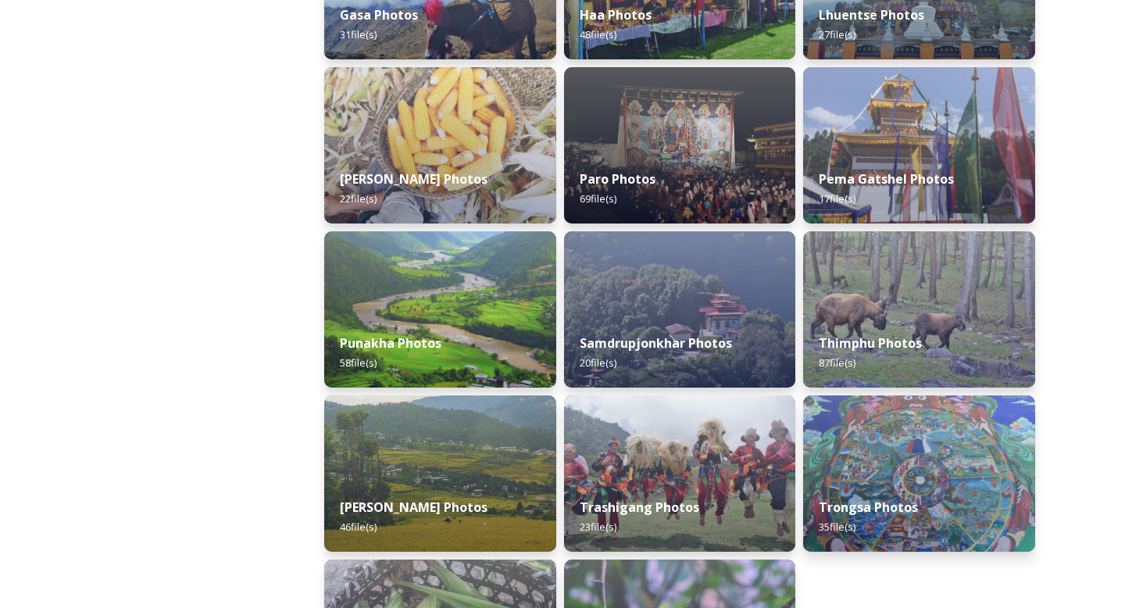
scroll to position [510, 0]
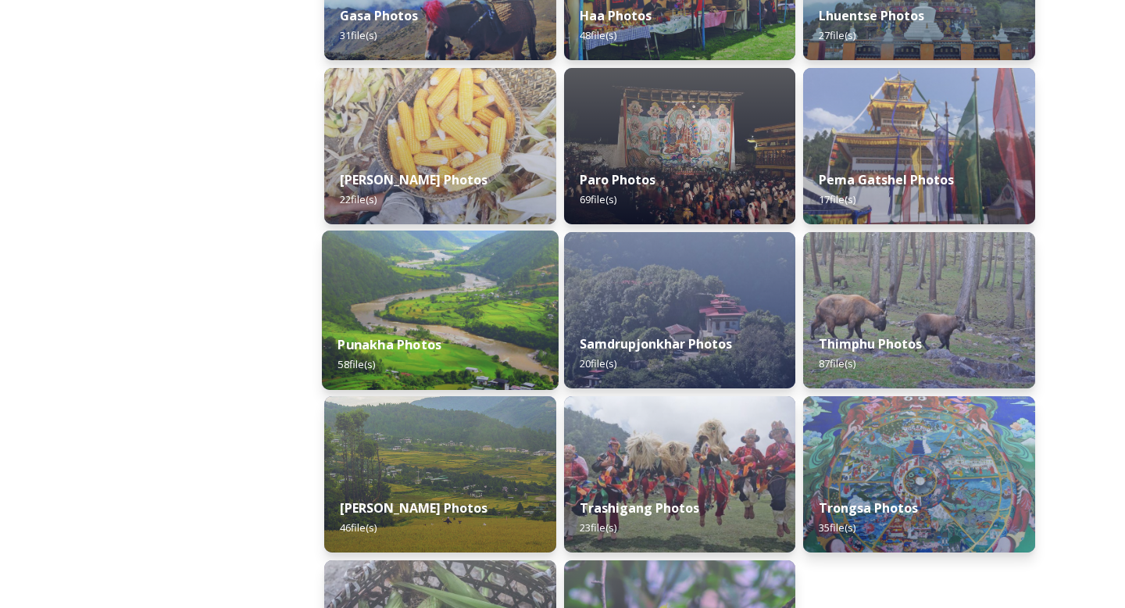
click at [340, 304] on img at bounding box center [440, 309] width 237 height 159
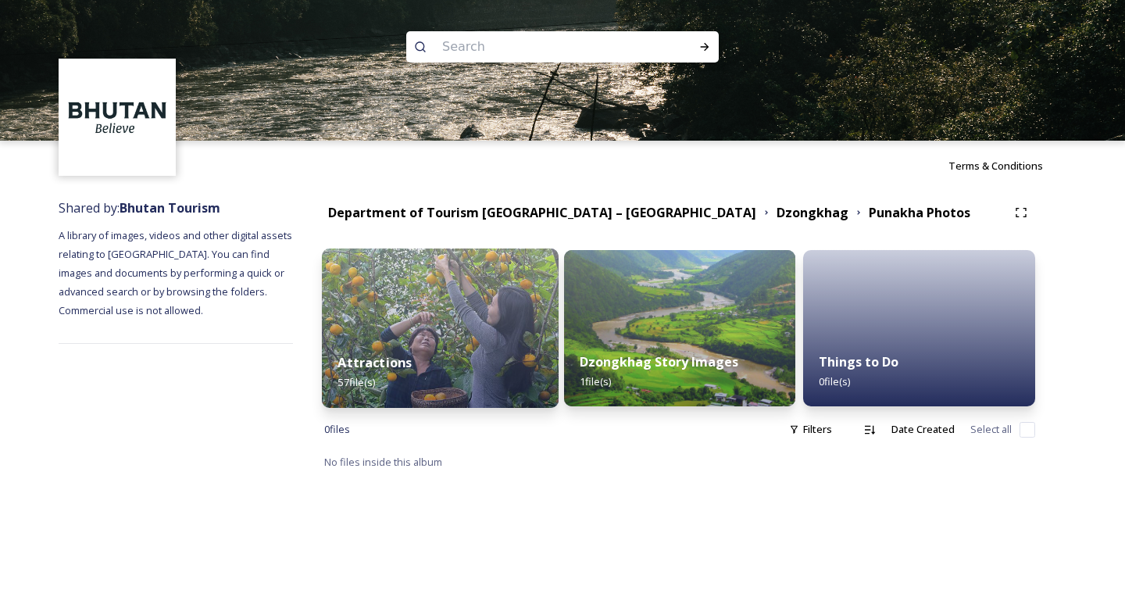
click at [413, 291] on img at bounding box center [440, 327] width 237 height 159
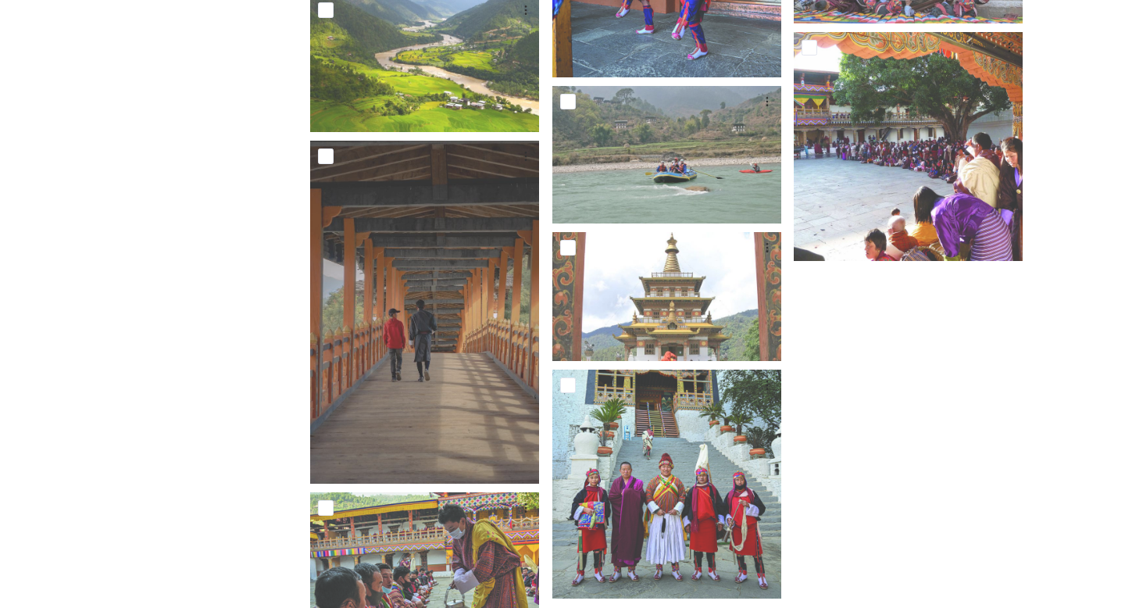
scroll to position [1317, 0]
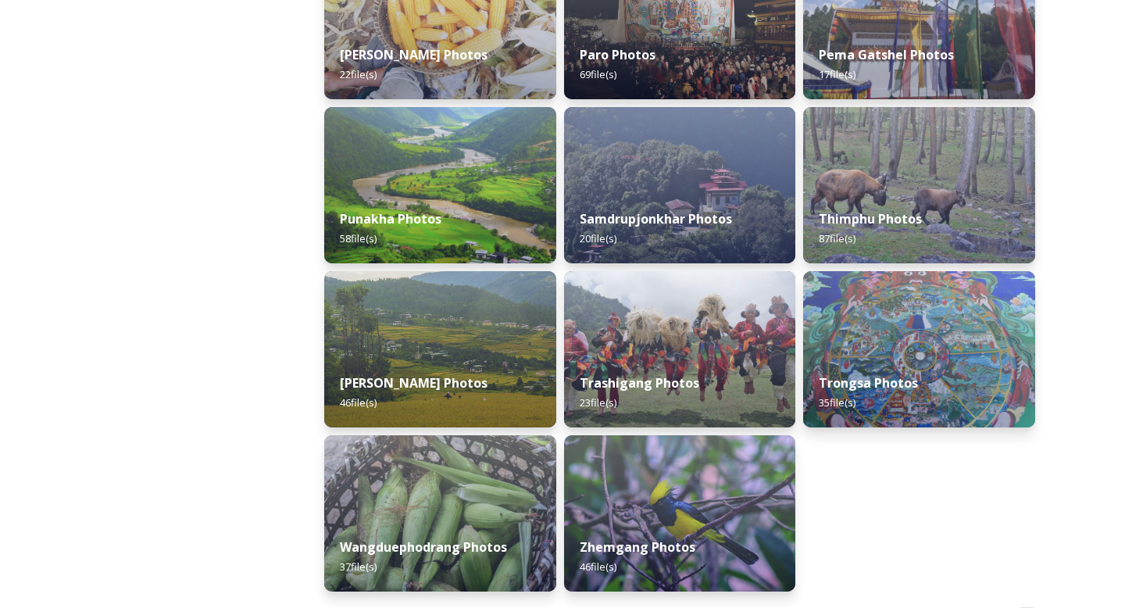
scroll to position [691, 0]
